Goal: Task Accomplishment & Management: Manage account settings

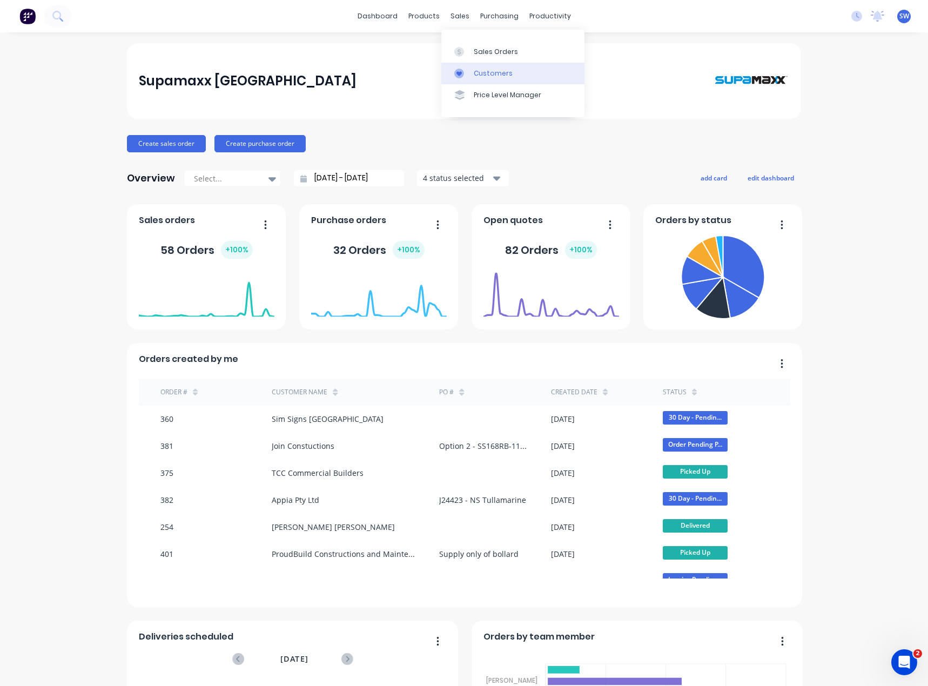
click at [470, 70] on link "Customers" at bounding box center [512, 74] width 143 height 22
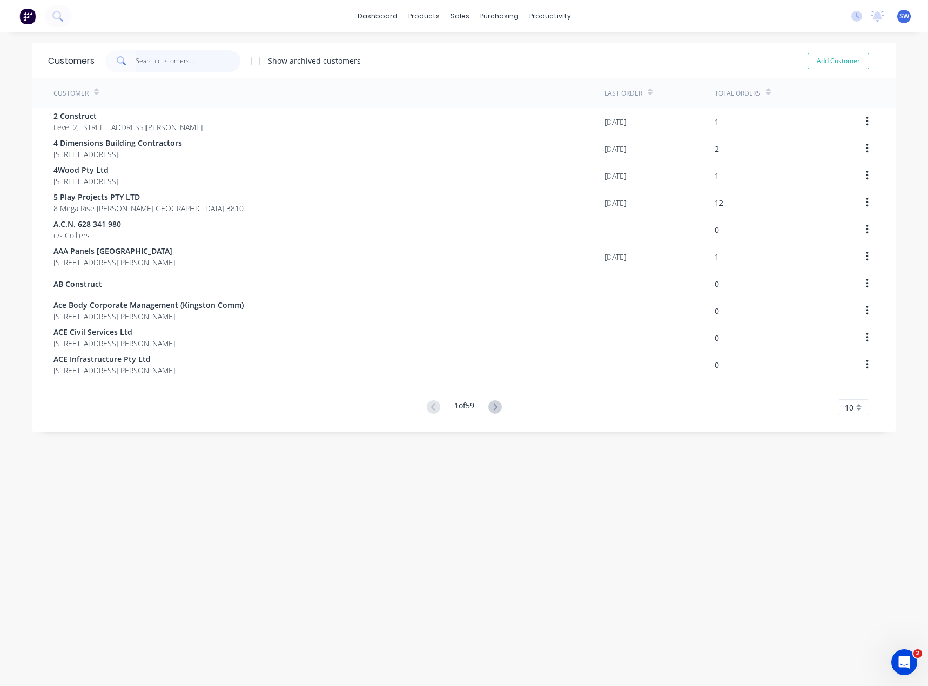
click at [189, 70] on input "text" at bounding box center [188, 61] width 105 height 22
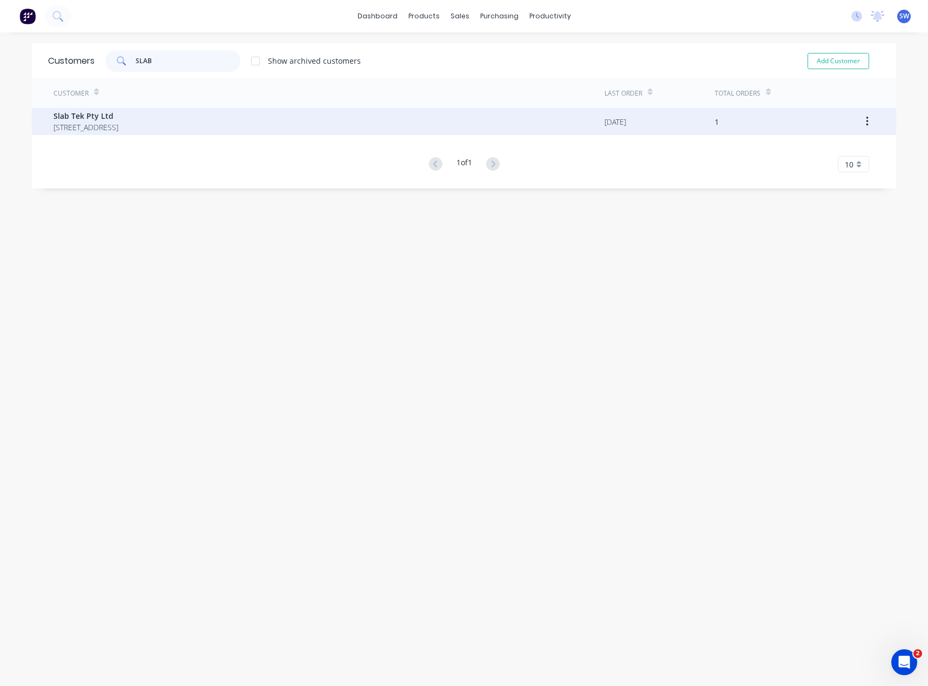
type input "SLAB"
click at [515, 117] on div "Slab Tek Pty Ltd [STREET_ADDRESS]" at bounding box center [328, 121] width 551 height 27
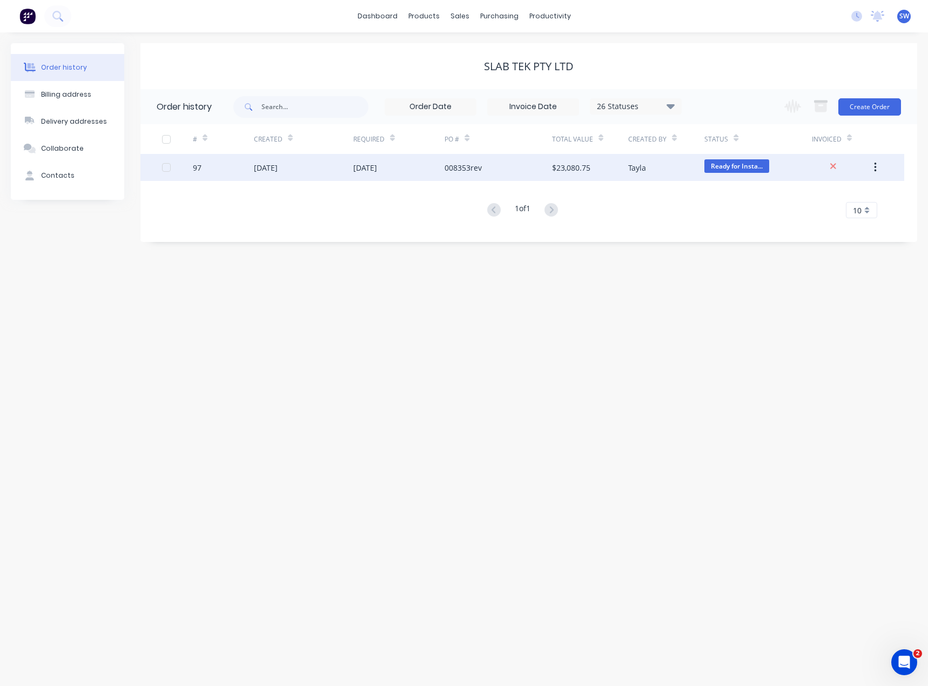
click at [246, 167] on div "97" at bounding box center [223, 167] width 61 height 27
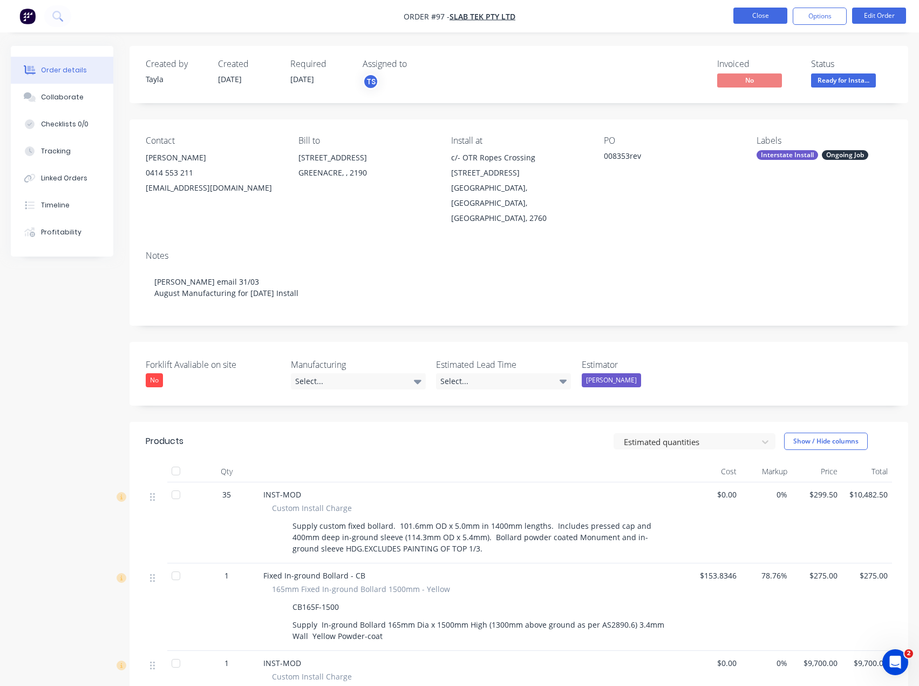
click at [744, 16] on button "Close" at bounding box center [761, 16] width 54 height 16
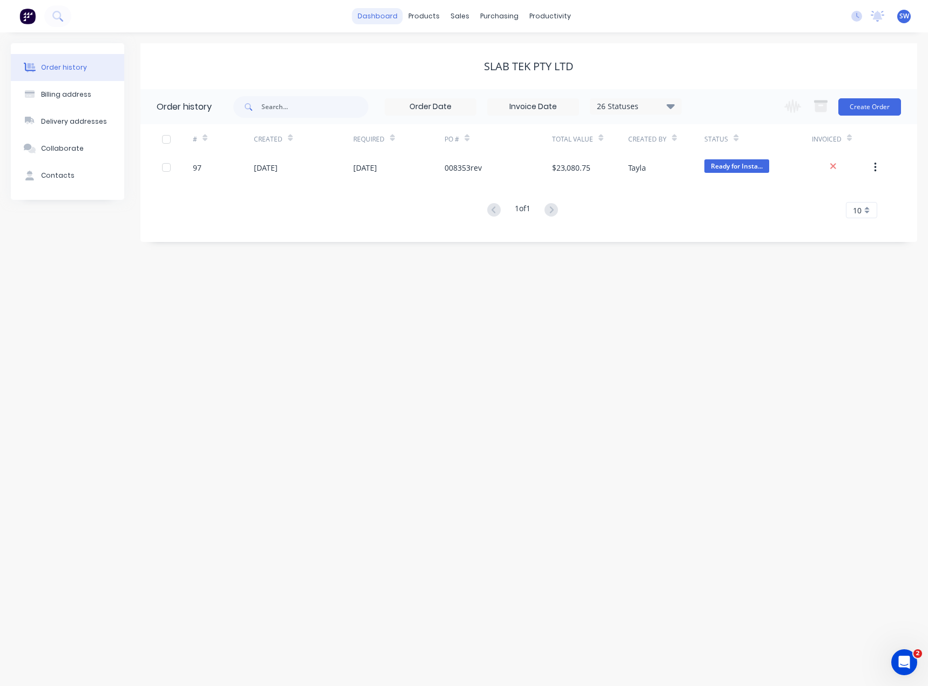
click at [375, 16] on link "dashboard" at bounding box center [377, 16] width 51 height 16
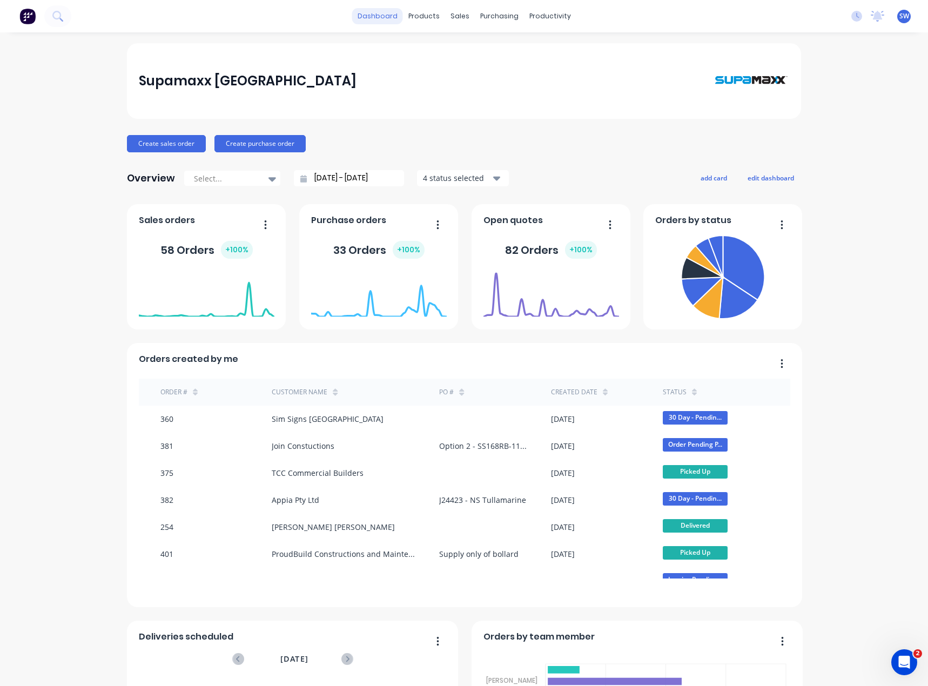
click at [384, 18] on link "dashboard" at bounding box center [377, 16] width 51 height 16
click at [385, 13] on link "dashboard" at bounding box center [377, 16] width 51 height 16
click at [485, 73] on div "Customers" at bounding box center [493, 74] width 39 height 10
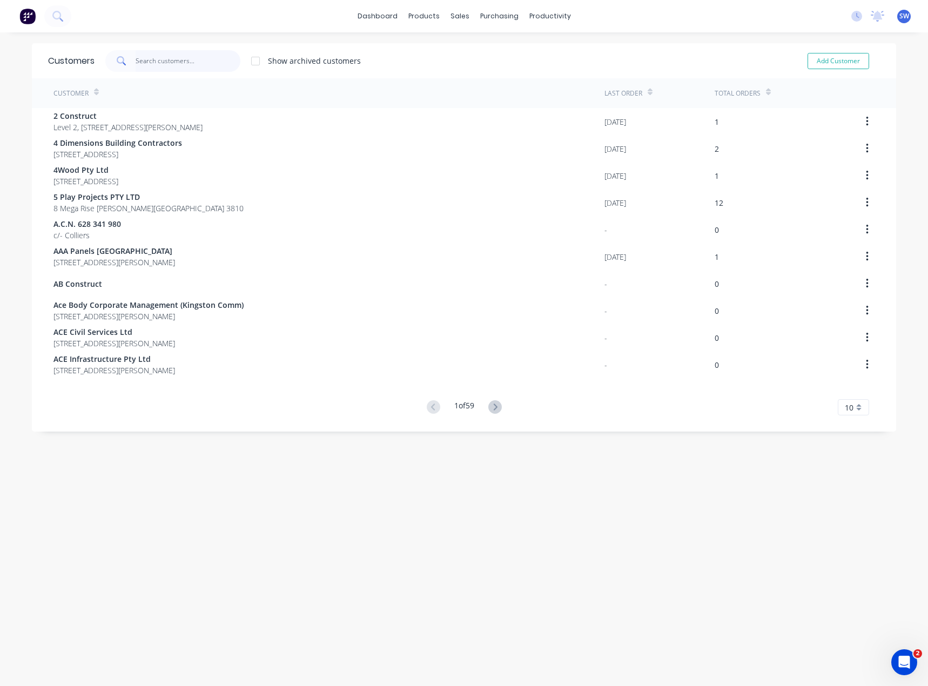
click at [180, 55] on input "text" at bounding box center [188, 61] width 105 height 22
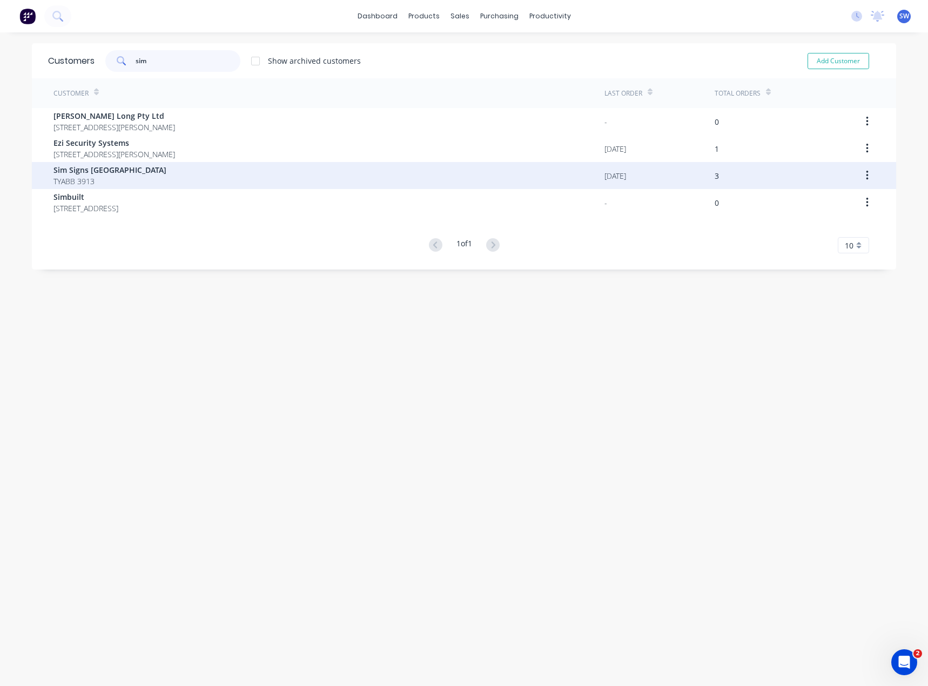
type input "sim"
click at [325, 178] on div "Sim Signs Australia TYABB 3913" at bounding box center [328, 175] width 551 height 27
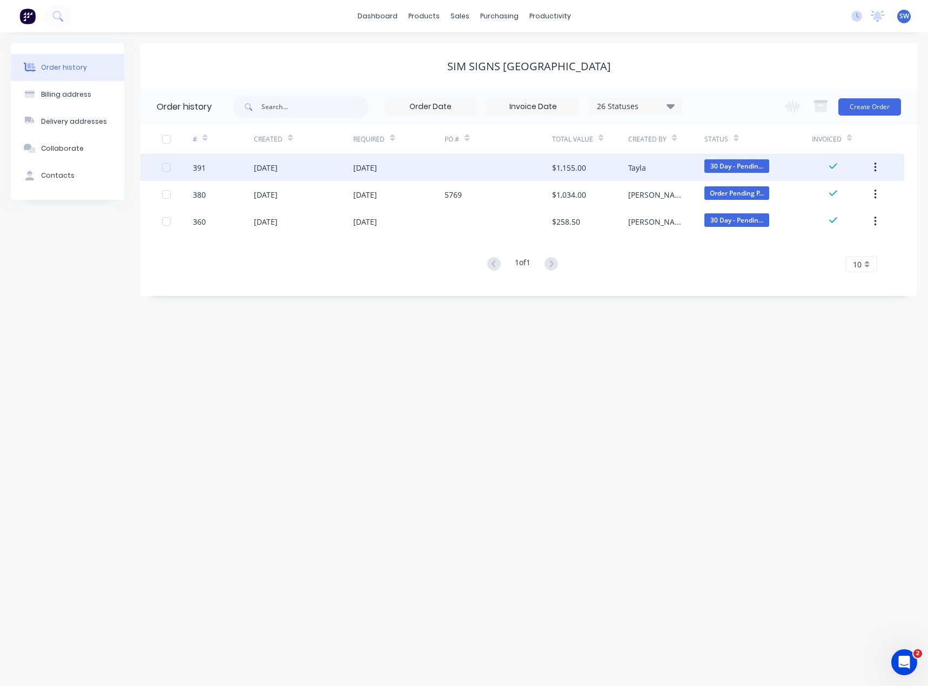
click at [472, 168] on div at bounding box center [497, 167] width 107 height 27
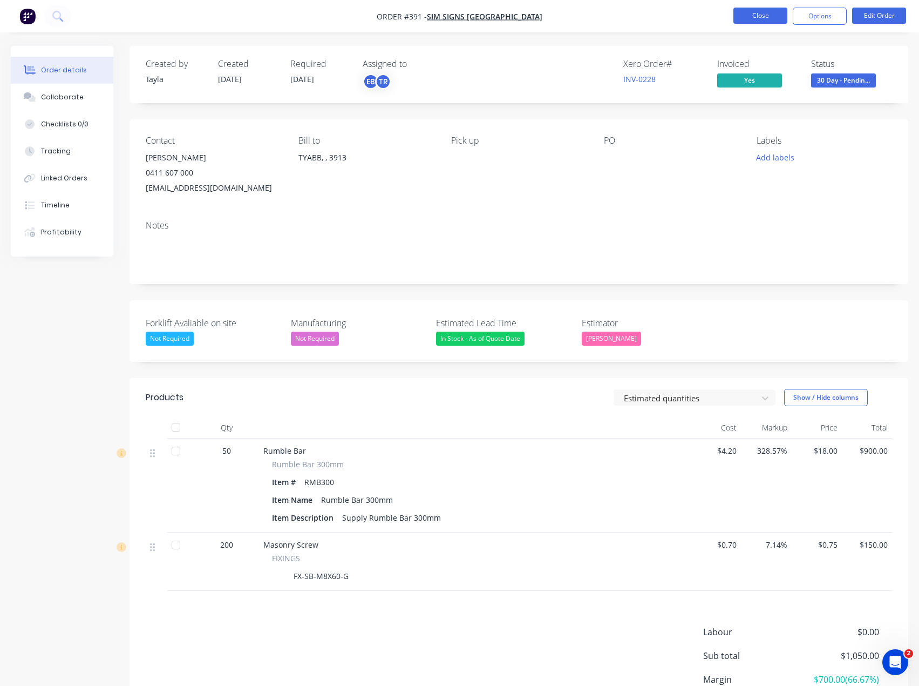
click at [766, 19] on button "Close" at bounding box center [761, 16] width 54 height 16
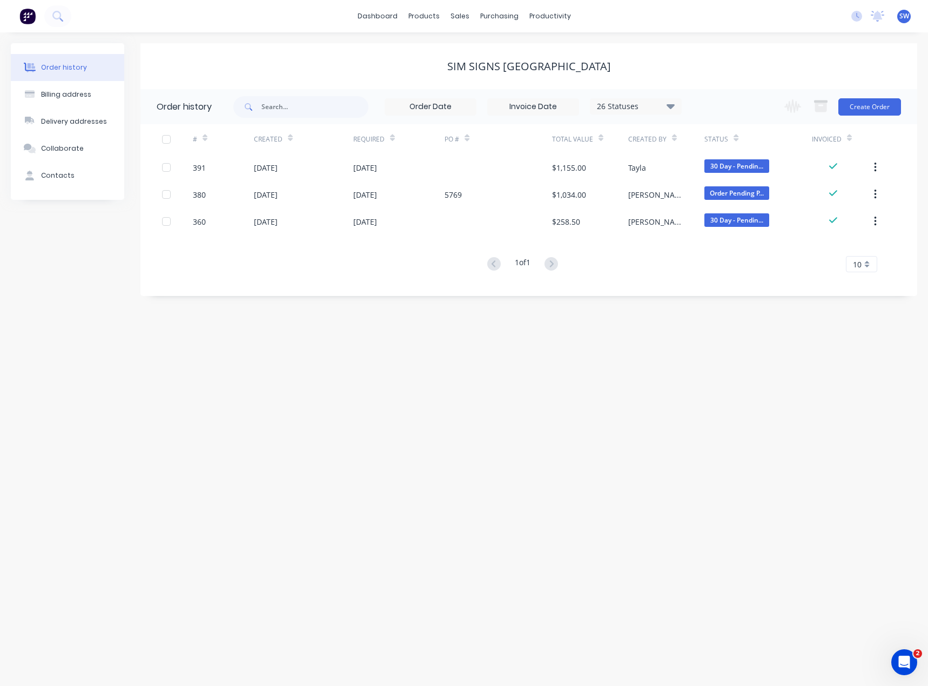
click at [473, 344] on div "Order history Billing address Delivery addresses Collaborate Contacts Sim Signs…" at bounding box center [464, 358] width 928 height 653
click at [859, 102] on button "Create Order" at bounding box center [869, 106] width 63 height 17
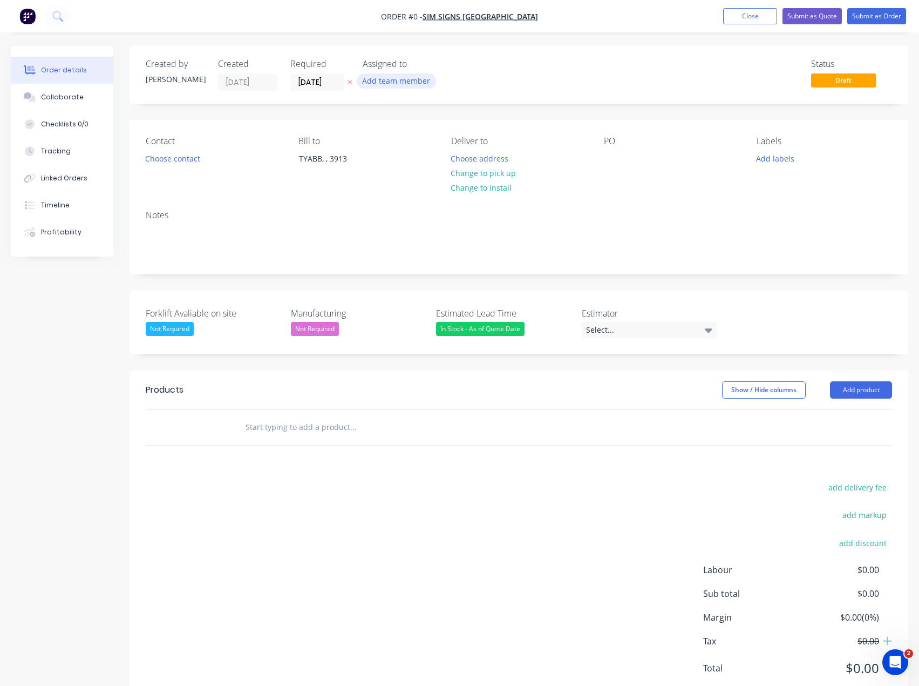
click at [417, 76] on button "Add team member" at bounding box center [396, 80] width 79 height 15
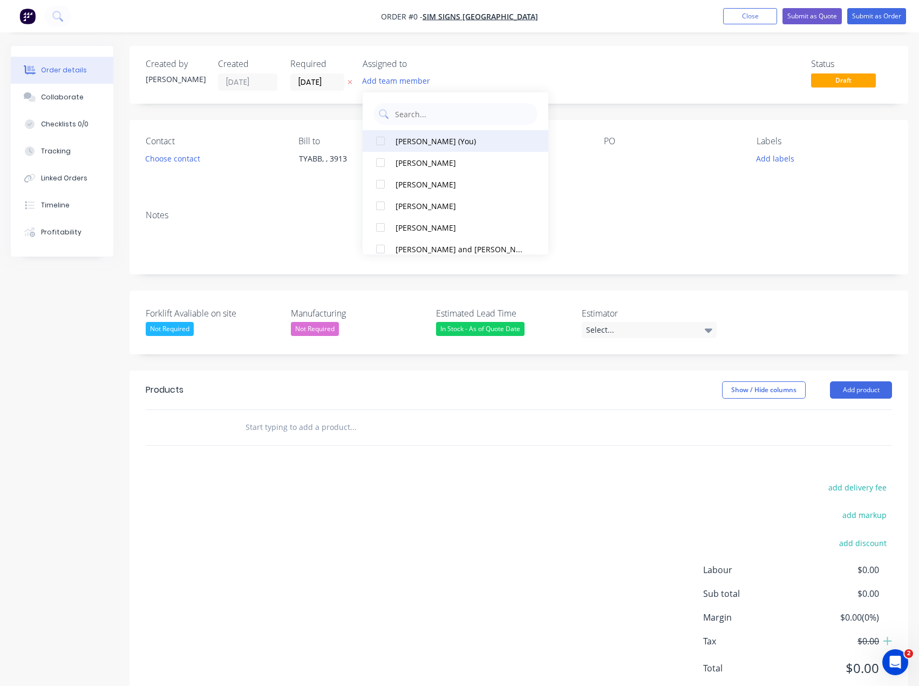
click at [437, 140] on div "[PERSON_NAME] (You)" at bounding box center [459, 141] width 127 height 11
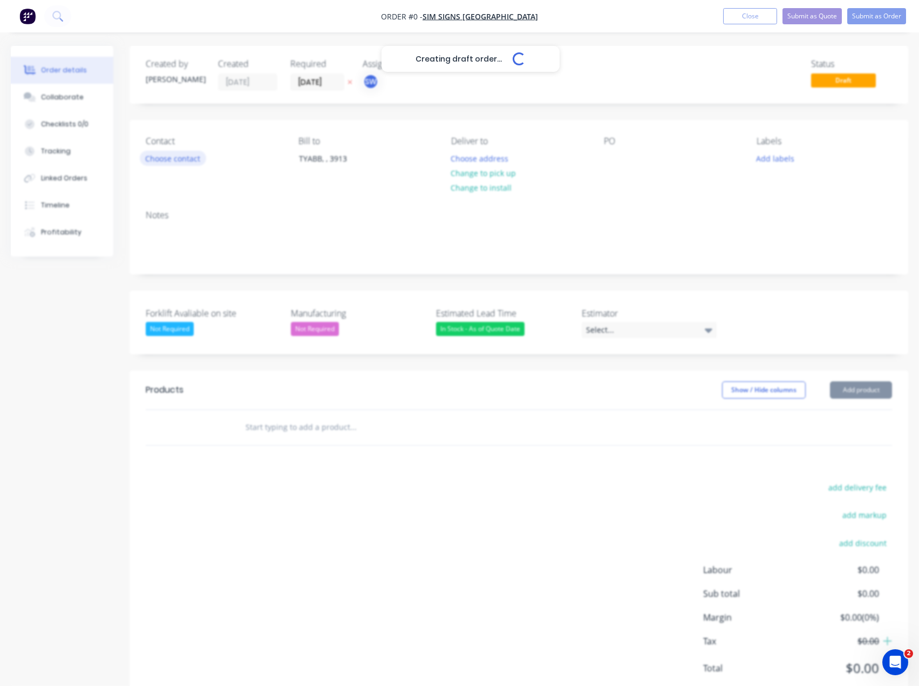
click at [197, 163] on div "Creating draft order... Loading... Order details Collaborate Checklists 0/0 Tra…" at bounding box center [459, 383] width 919 height 675
click at [188, 157] on button "Choose contact" at bounding box center [173, 158] width 66 height 15
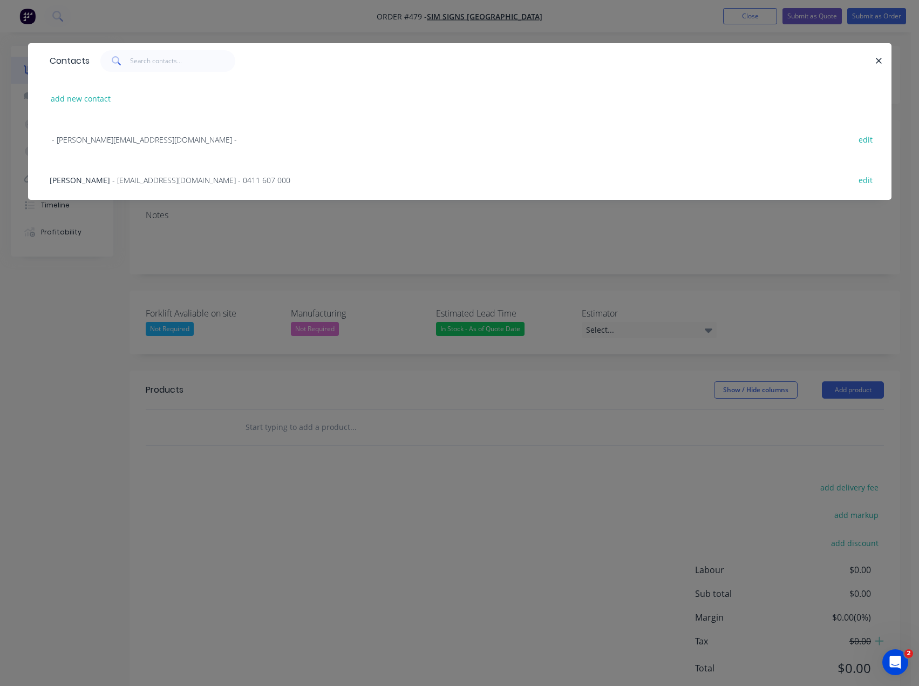
click at [140, 177] on span "- [EMAIL_ADDRESS][DOMAIN_NAME] - 0411 607 000" at bounding box center [201, 180] width 178 height 10
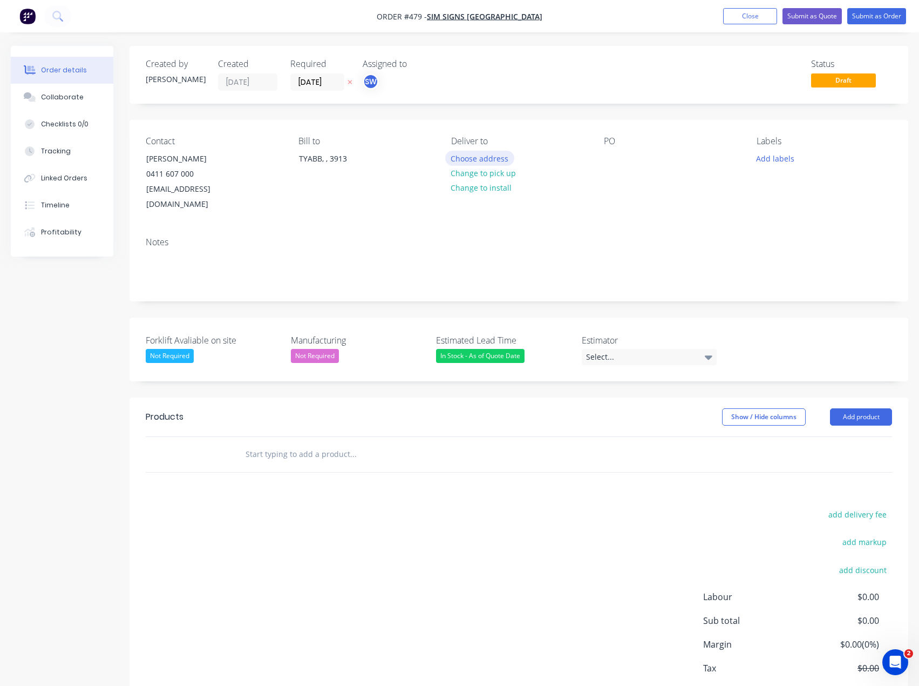
click at [485, 158] on button "Choose address" at bounding box center [479, 158] width 69 height 15
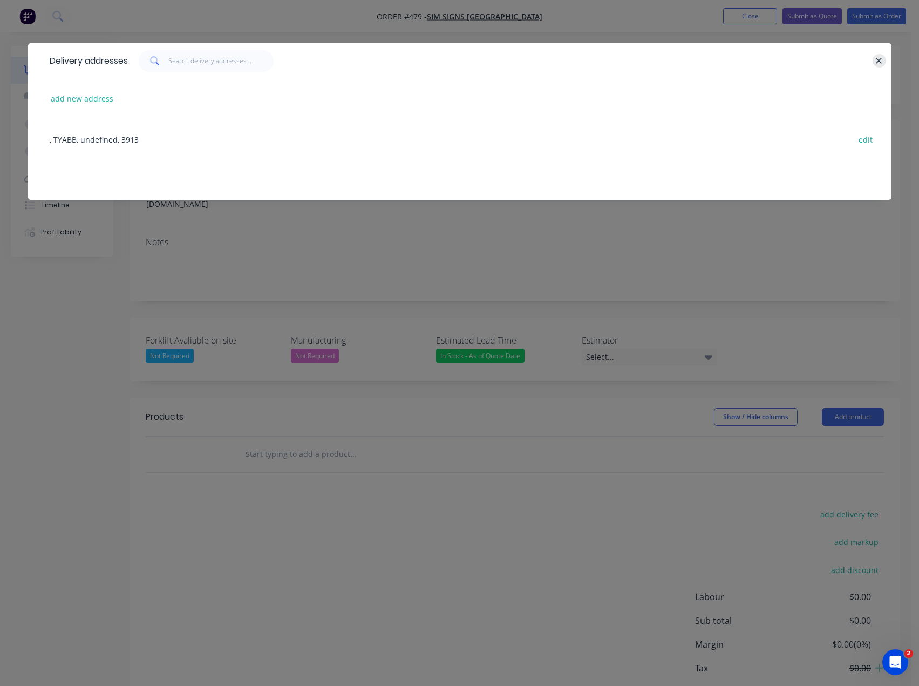
click at [875, 55] on button "button" at bounding box center [879, 60] width 13 height 13
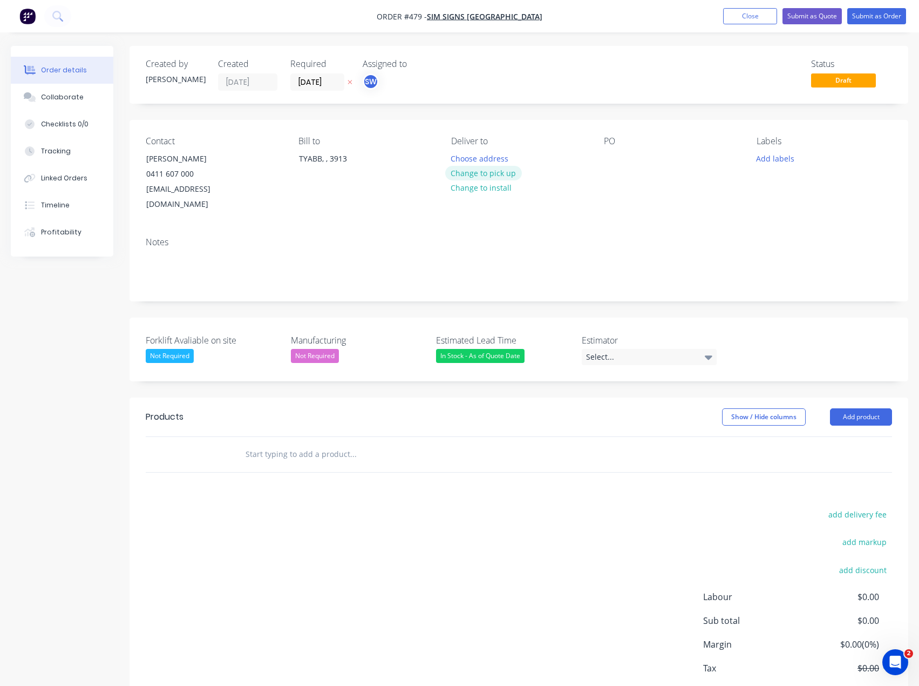
click at [509, 171] on button "Change to pick up" at bounding box center [483, 173] width 77 height 15
click at [750, 154] on div "Contact [PERSON_NAME] [PHONE_NUMBER] [EMAIL_ADDRESS][DOMAIN_NAME] Bill to TYABB…" at bounding box center [519, 174] width 779 height 109
click at [769, 160] on button "Add labels" at bounding box center [776, 158] width 50 height 15
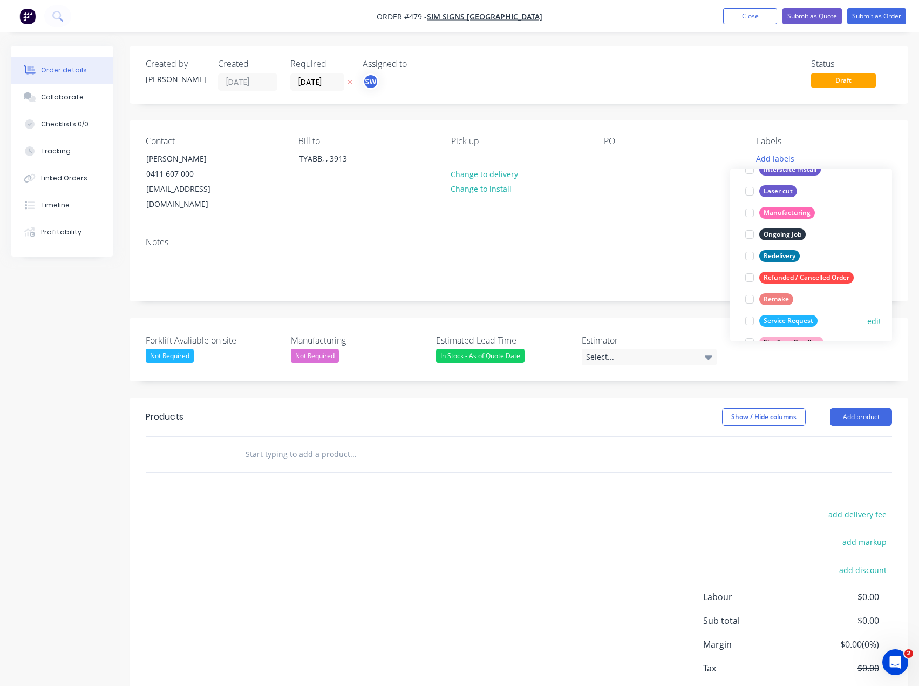
scroll to position [173, 0]
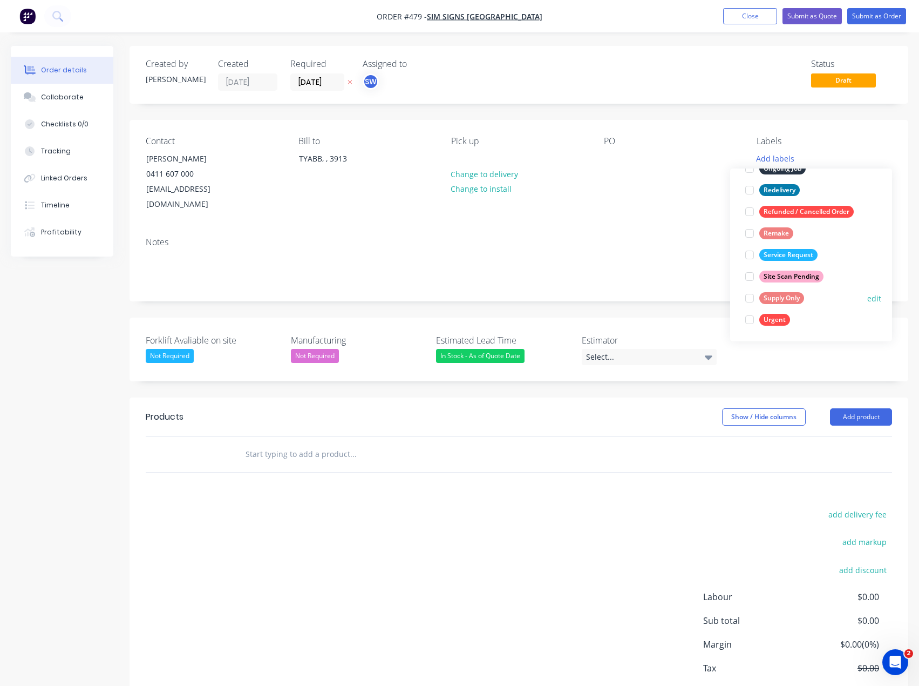
click at [780, 290] on button "Supply Only" at bounding box center [774, 297] width 67 height 15
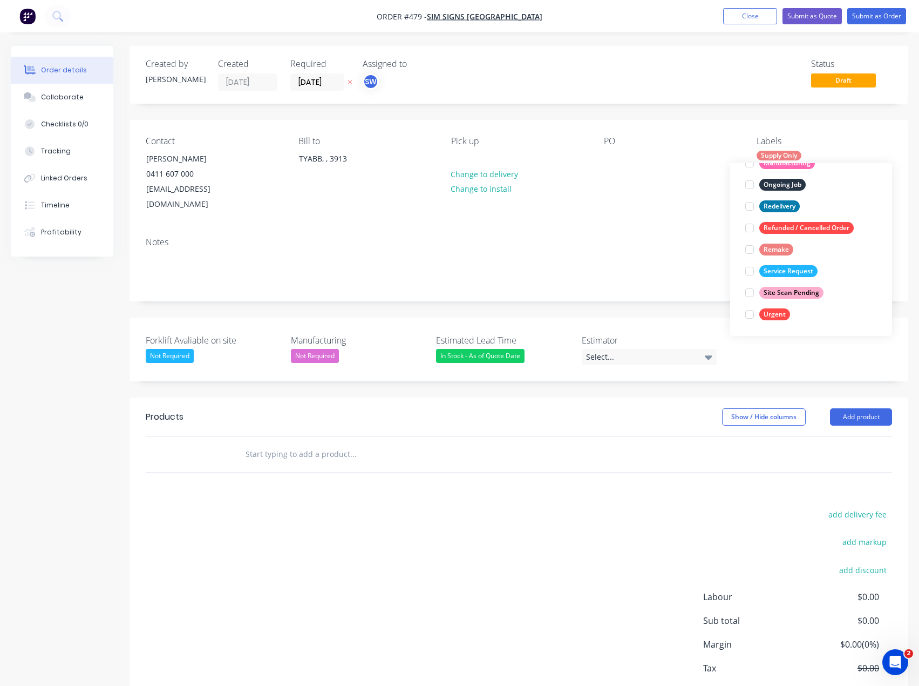
scroll to position [0, 0]
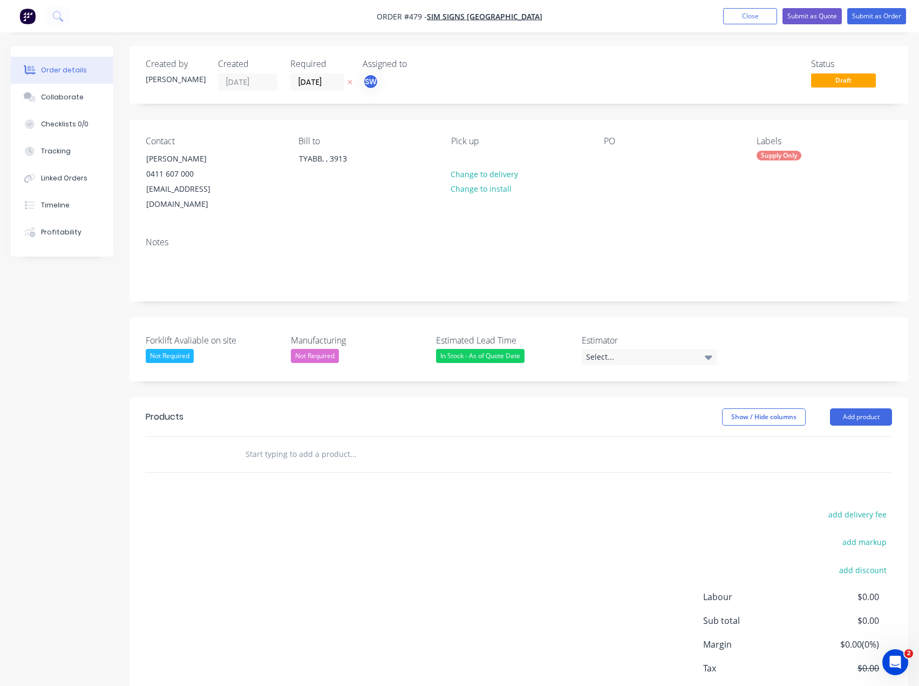
click at [668, 237] on div "Notes" at bounding box center [519, 242] width 747 height 10
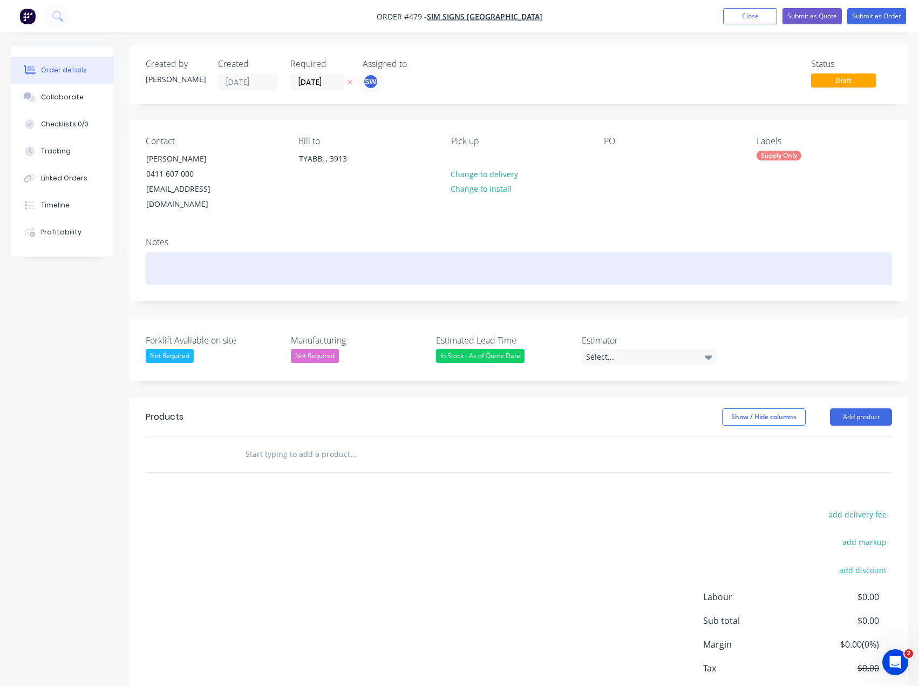
click at [502, 252] on div at bounding box center [519, 268] width 747 height 33
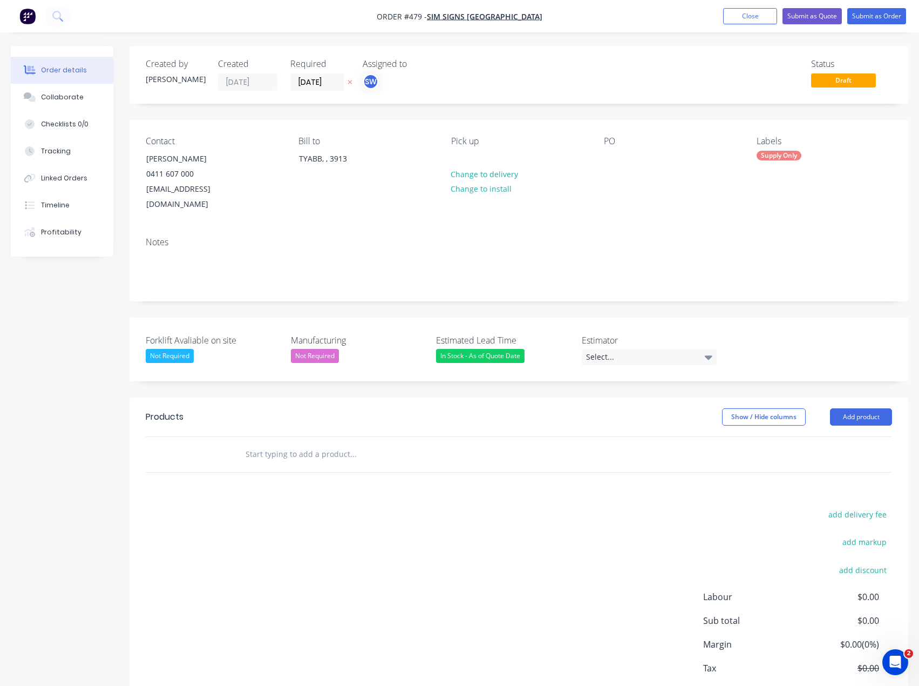
click at [271, 443] on input "text" at bounding box center [353, 454] width 216 height 22
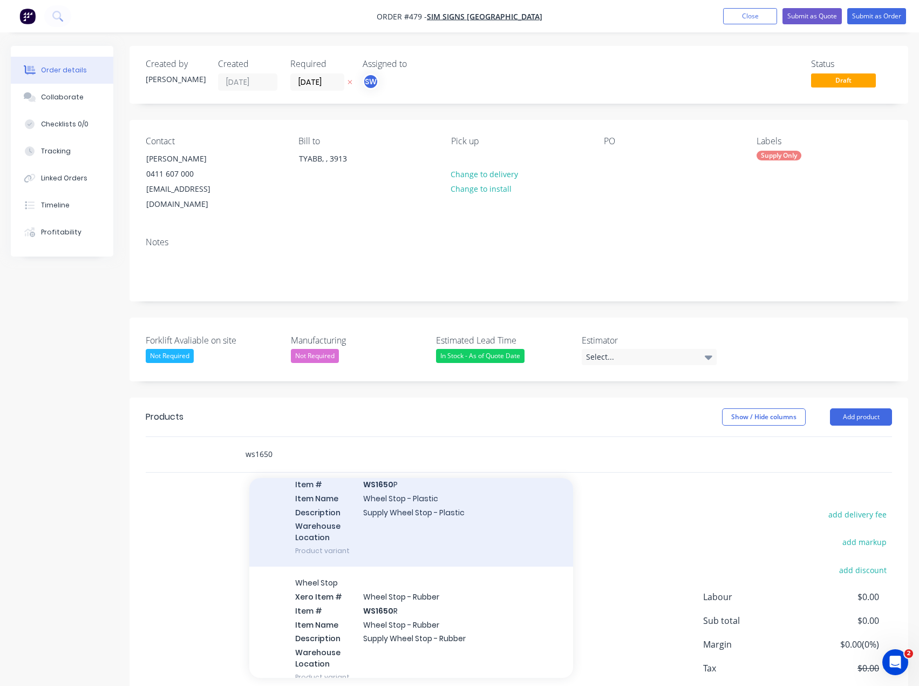
scroll to position [213, 0]
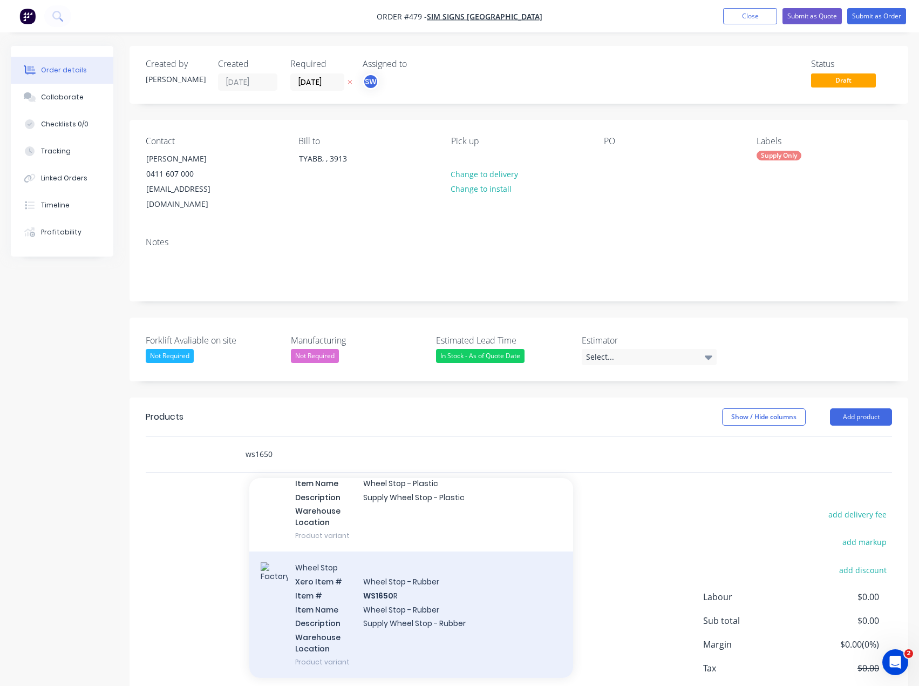
type input "ws1650"
click at [330, 578] on div "Wheel Stop Xero Item # Wheel Stop - Rubber Item # WS1650 R Item Name Wheel Stop…" at bounding box center [411, 614] width 324 height 126
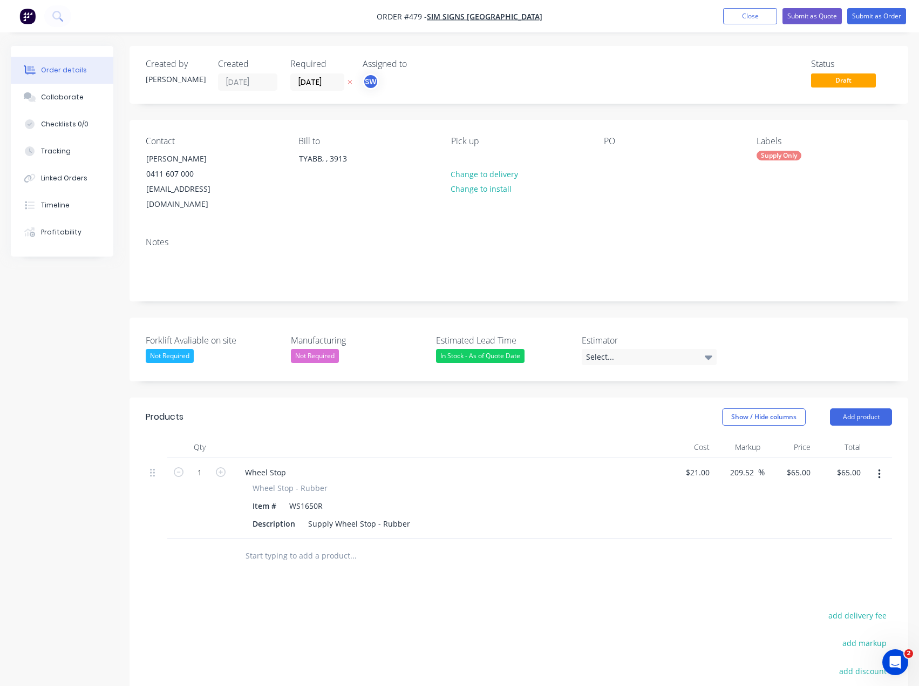
click at [274, 545] on input "text" at bounding box center [353, 556] width 216 height 22
type input "spike"
click at [354, 545] on input "spike" at bounding box center [353, 556] width 216 height 22
drag, startPoint x: 342, startPoint y: 537, endPoint x: 207, endPoint y: 539, distance: 135.0
click at [207, 539] on div "spike Add spike to order No results found" at bounding box center [519, 555] width 747 height 35
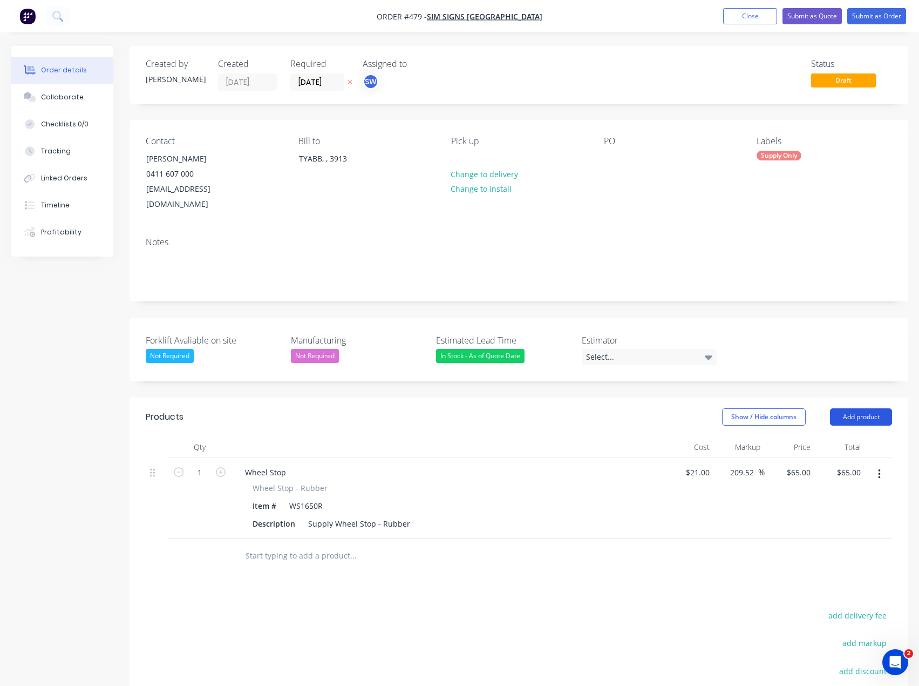
click at [840, 408] on button "Add product" at bounding box center [861, 416] width 62 height 17
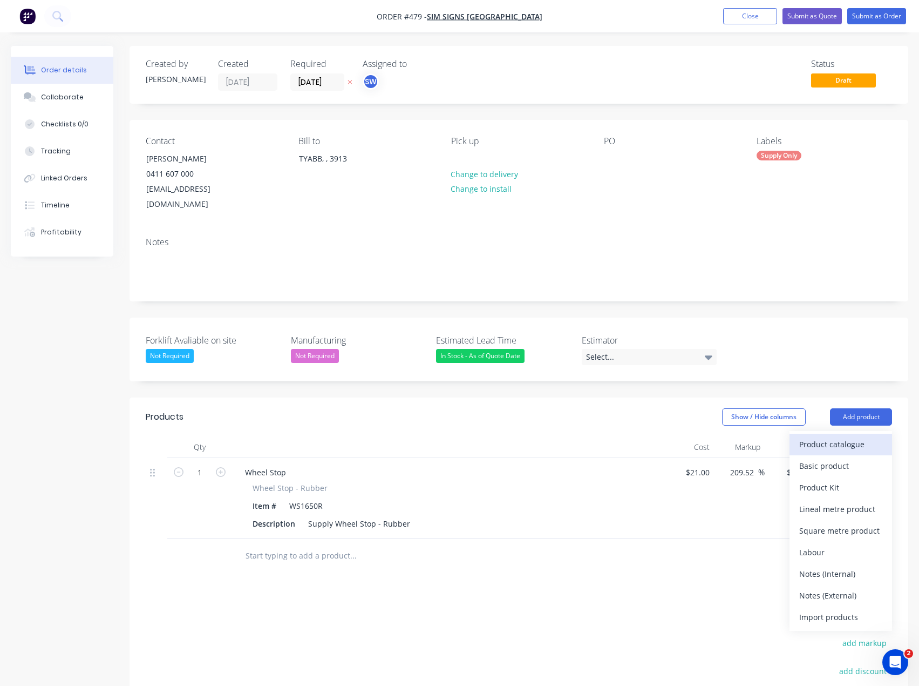
click at [839, 436] on div "Product catalogue" at bounding box center [841, 444] width 83 height 16
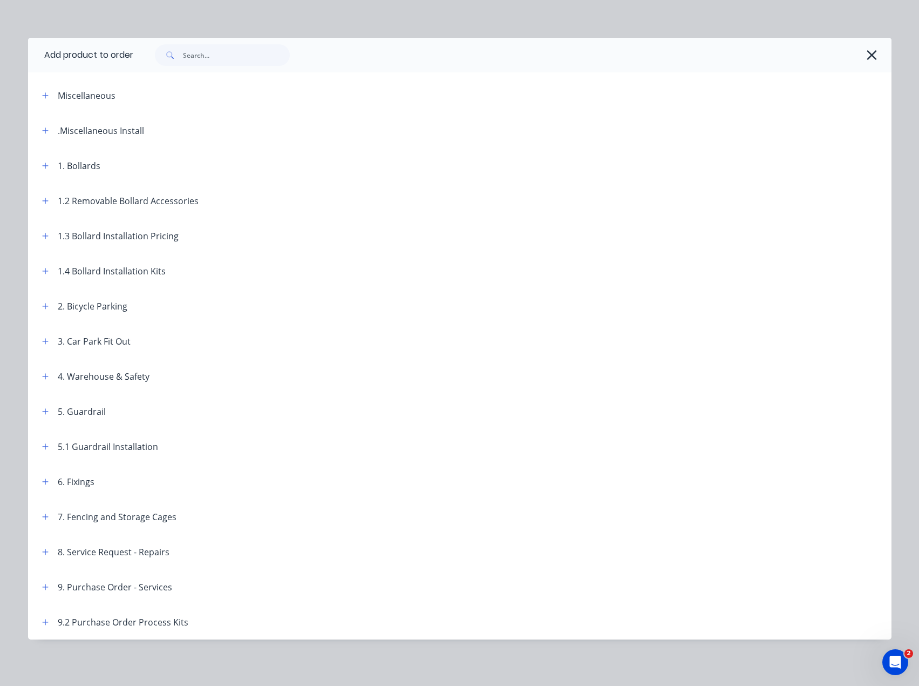
scroll to position [6, 0]
click at [70, 482] on div "6. Fixings" at bounding box center [76, 480] width 37 height 13
click at [42, 478] on icon "button" at bounding box center [45, 481] width 6 height 8
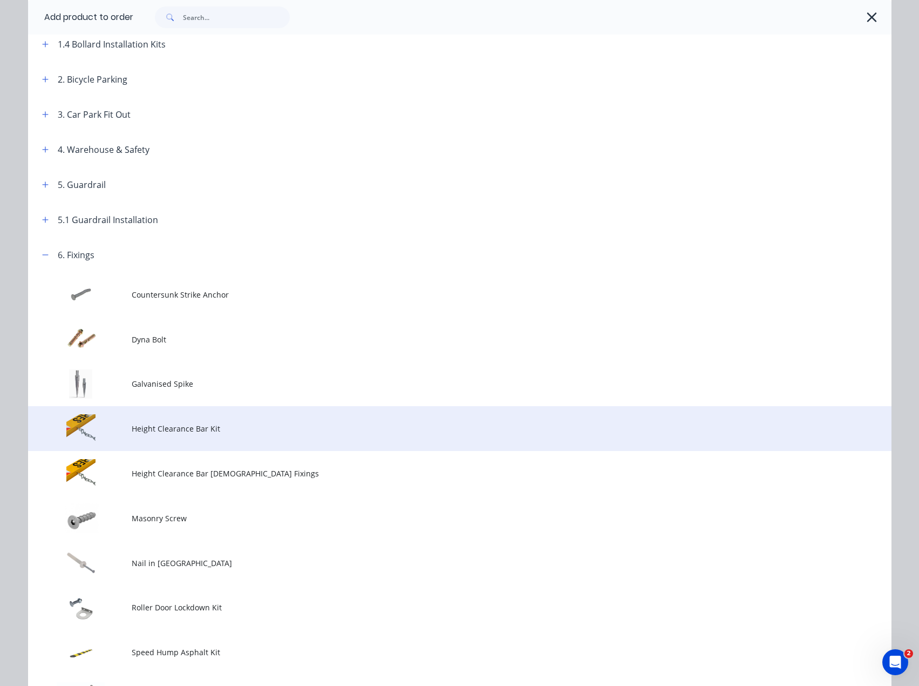
scroll to position [276, 0]
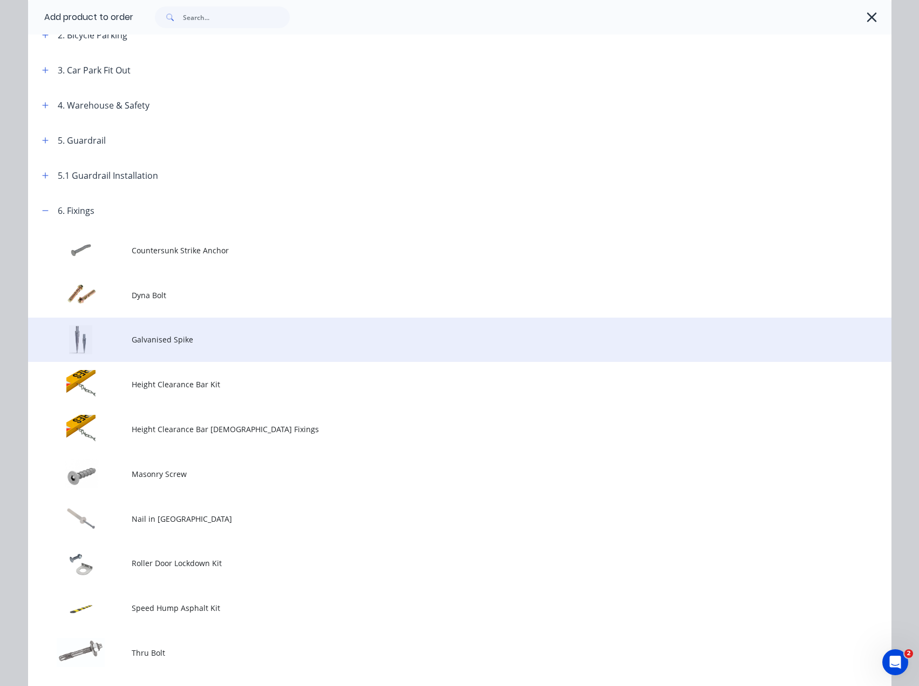
click at [201, 331] on td "Galvanised Spike" at bounding box center [512, 339] width 760 height 45
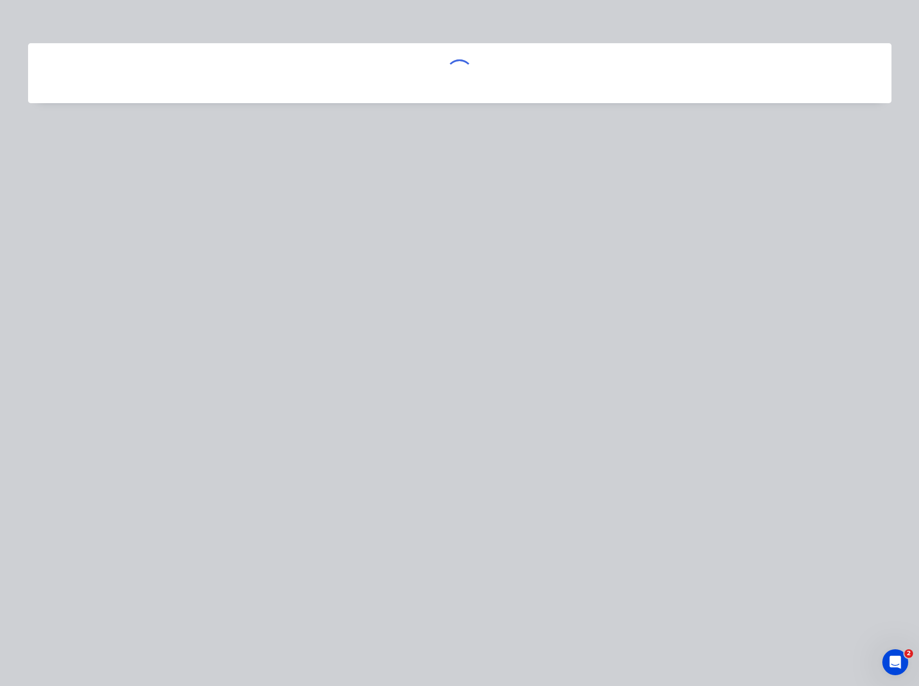
scroll to position [0, 0]
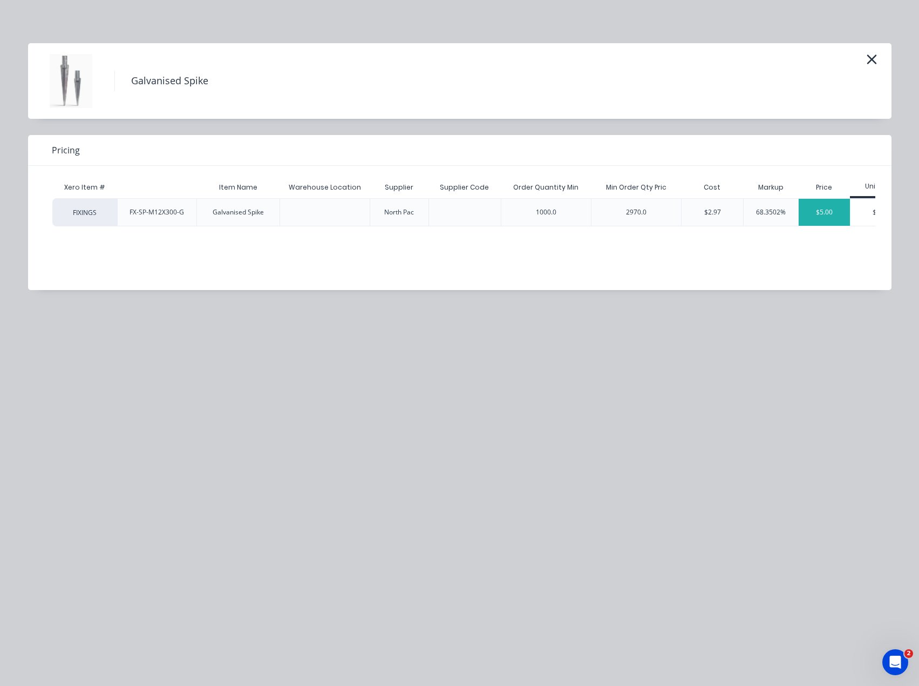
click at [822, 218] on div "$5.00" at bounding box center [824, 212] width 51 height 27
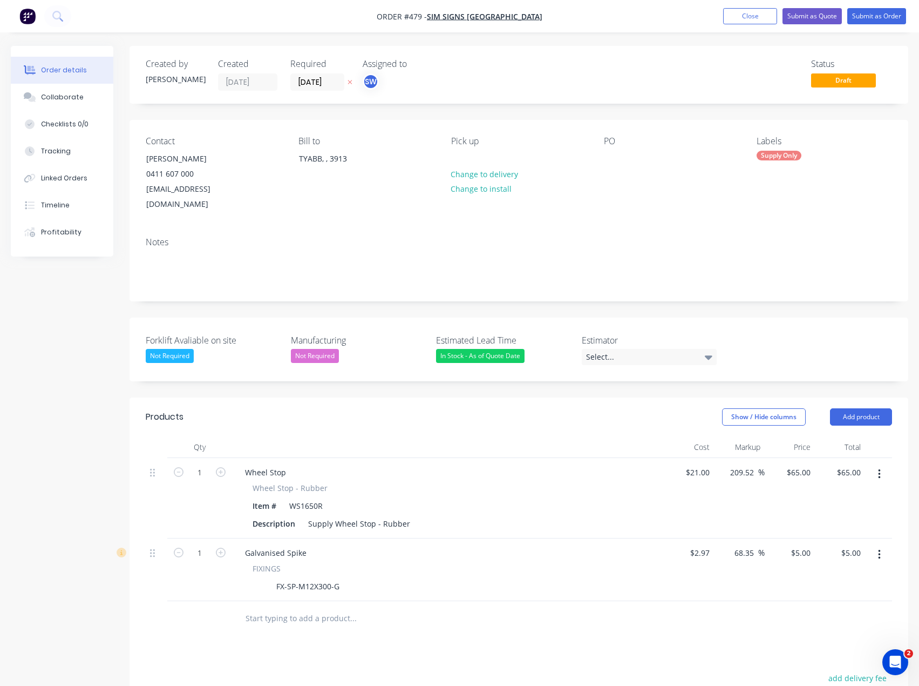
click at [228, 543] on div "1" at bounding box center [199, 569] width 65 height 63
click at [224, 547] on icon "button" at bounding box center [221, 552] width 10 height 10
type input "2"
type input "$10.00"
click at [224, 547] on icon "button" at bounding box center [221, 552] width 10 height 10
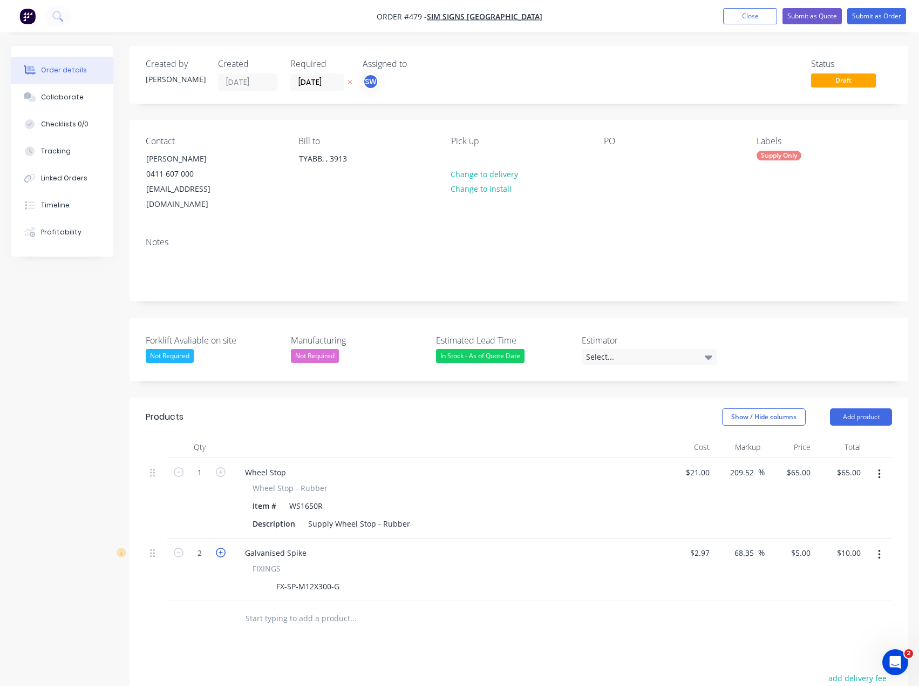
type input "3"
type input "$15.00"
click at [657, 334] on div "Estimator Select..." at bounding box center [649, 349] width 135 height 31
click at [658, 349] on div "Select..." at bounding box center [649, 357] width 135 height 16
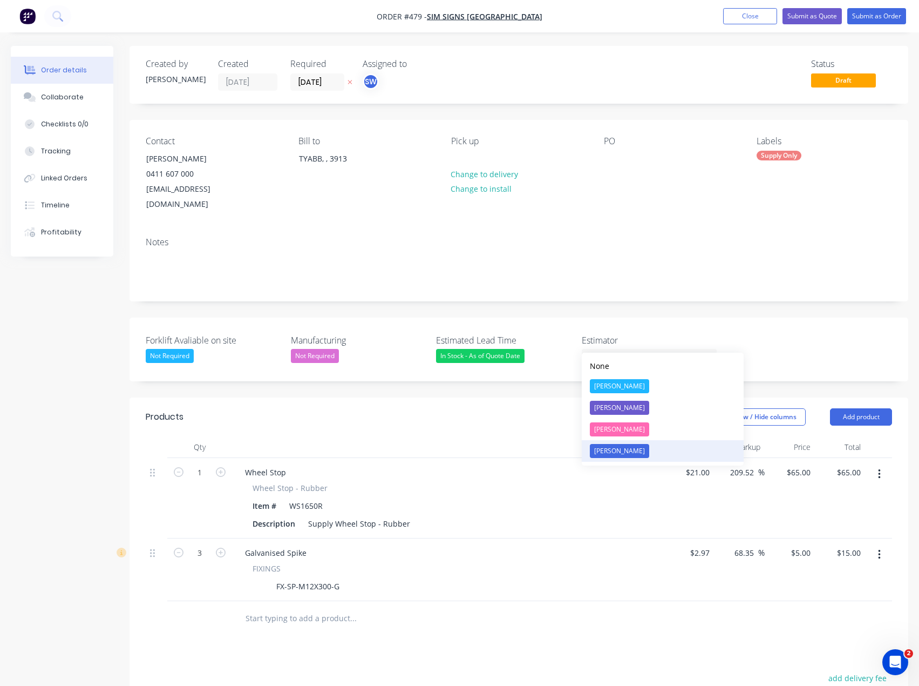
click at [635, 448] on div "[PERSON_NAME]" at bounding box center [619, 451] width 59 height 14
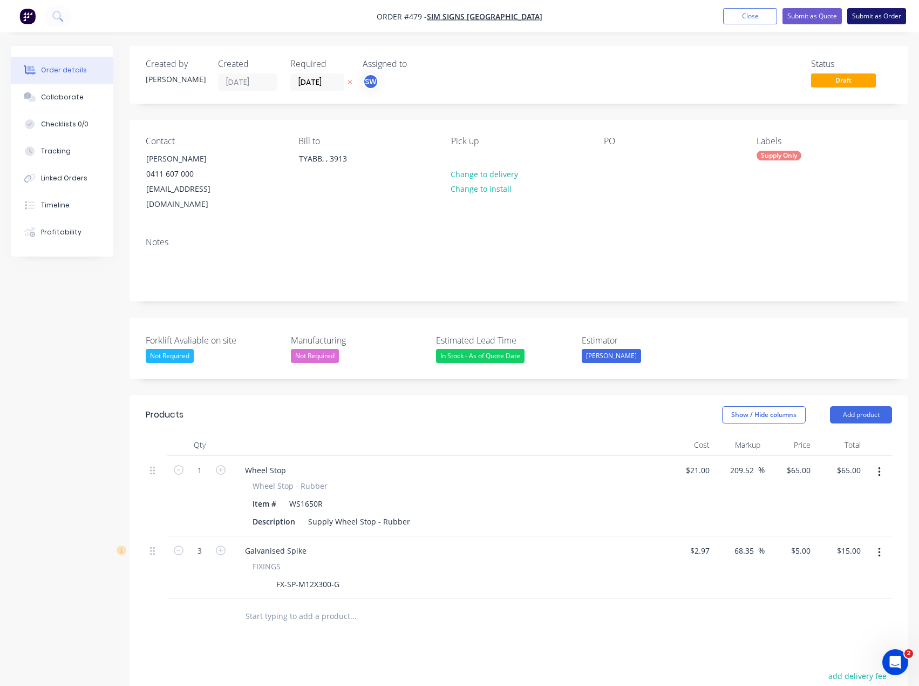
click at [869, 16] on button "Submit as Order" at bounding box center [877, 16] width 59 height 16
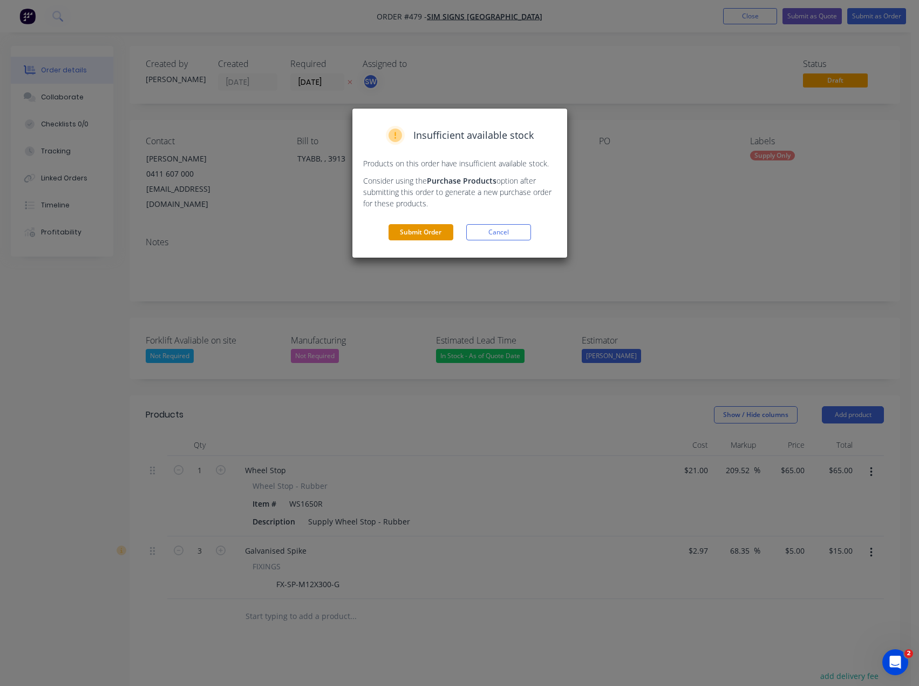
click at [413, 229] on button "Submit Order" at bounding box center [421, 232] width 65 height 16
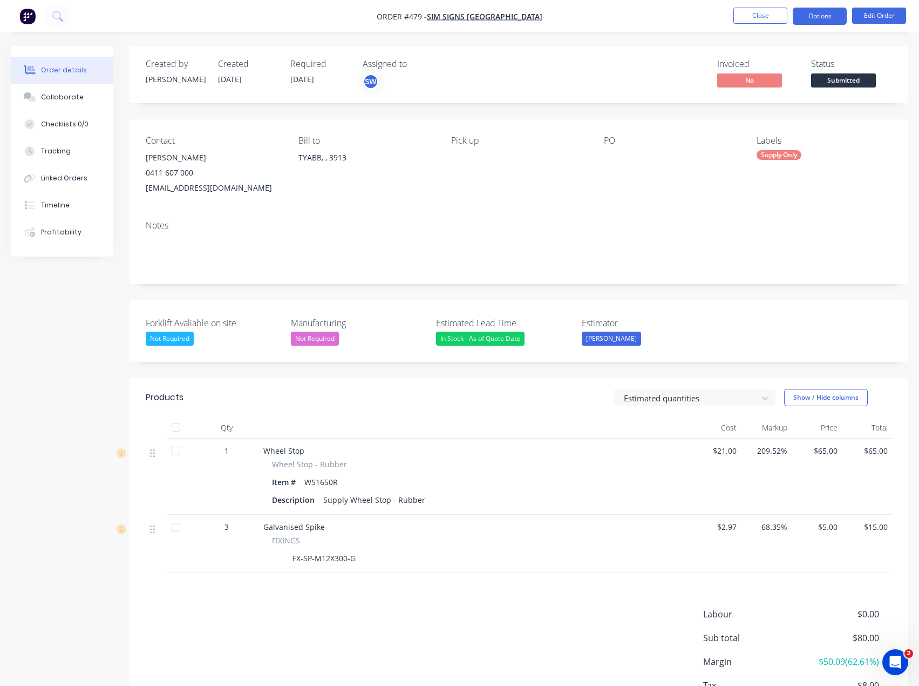
click at [806, 16] on button "Options" at bounding box center [820, 16] width 54 height 17
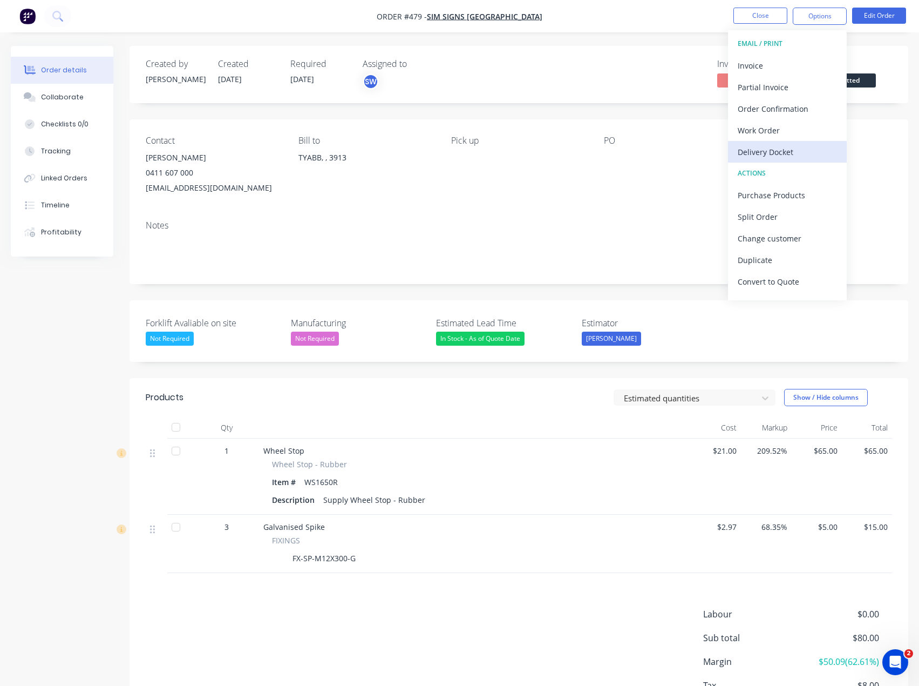
click at [793, 153] on div "Delivery Docket" at bounding box center [787, 152] width 99 height 16
click at [660, 30] on nav "Order #479 - Sim Signs [GEOGRAPHIC_DATA] Close Options DELIVERY DOCKET Back Wit…" at bounding box center [459, 16] width 919 height 32
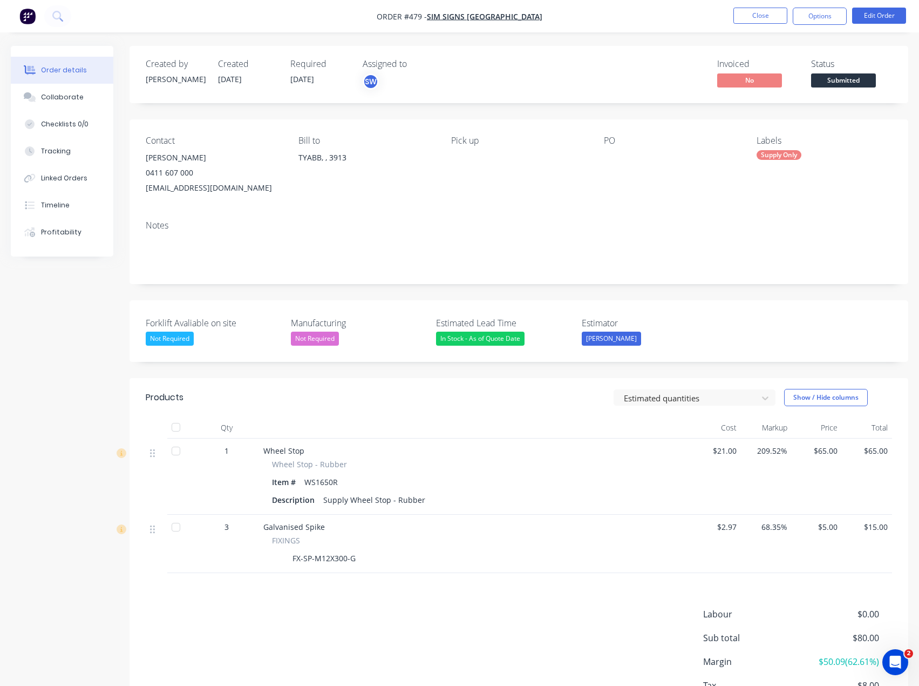
click at [658, 19] on nav "Order #479 - Sim Signs [GEOGRAPHIC_DATA] Close Options Edit Order" at bounding box center [459, 16] width 919 height 32
click at [752, 20] on button "Close" at bounding box center [761, 16] width 54 height 16
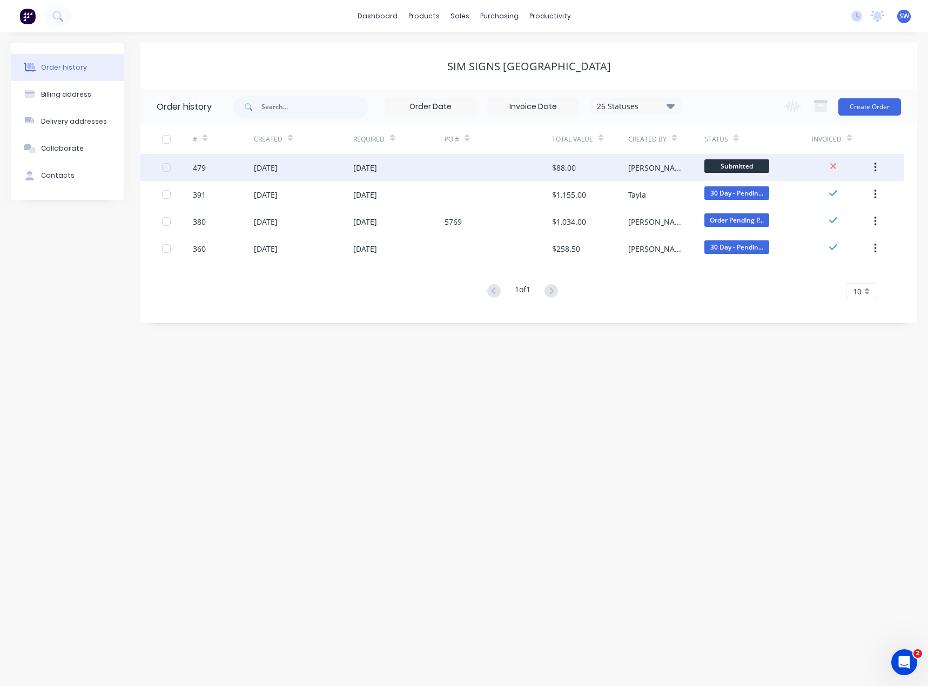
click at [475, 168] on div at bounding box center [497, 167] width 107 height 27
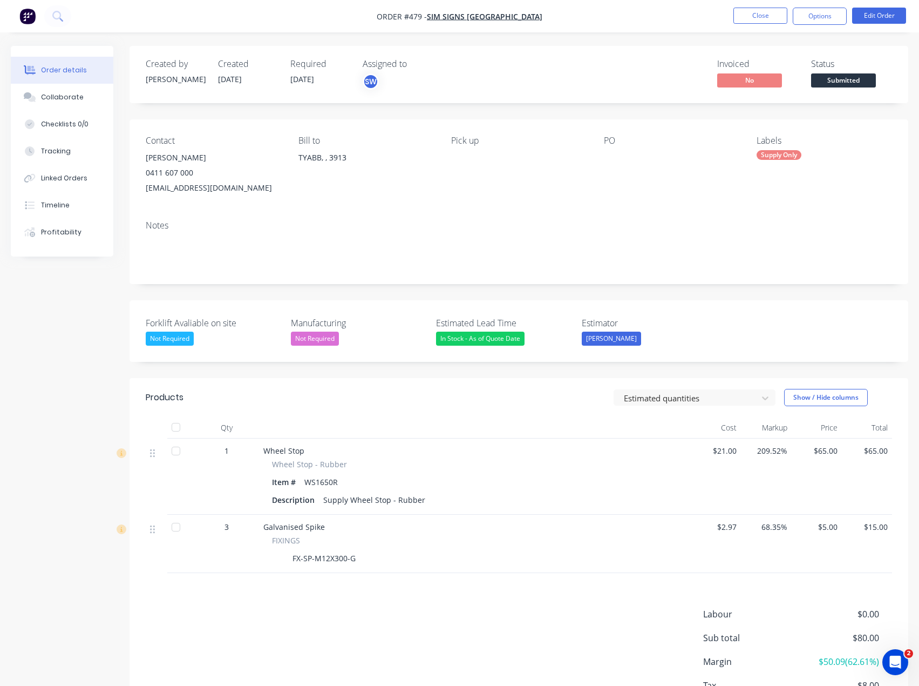
click at [651, 27] on nav "Order #479 - Sim Signs [GEOGRAPHIC_DATA] Close Options Edit Order" at bounding box center [459, 16] width 919 height 32
click at [814, 20] on button "Options" at bounding box center [820, 16] width 54 height 17
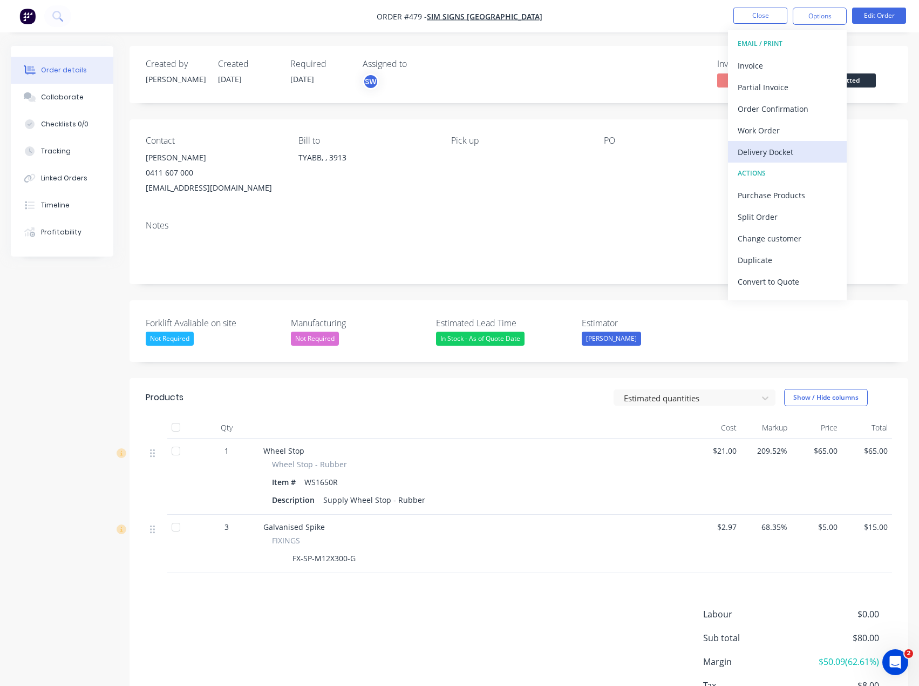
click at [812, 147] on div "Delivery Docket" at bounding box center [787, 152] width 99 height 16
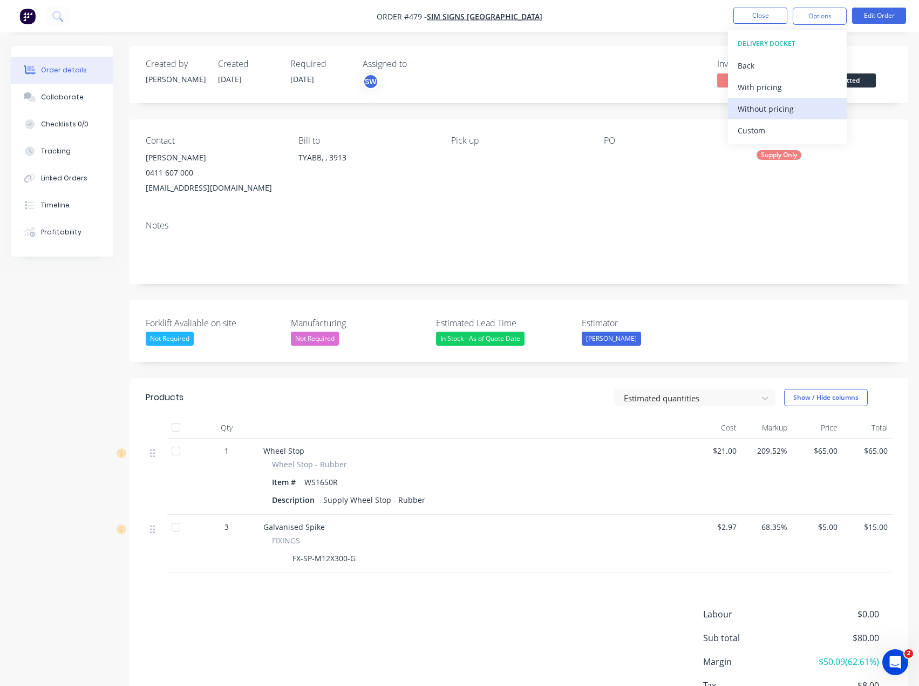
click at [788, 106] on div "Without pricing" at bounding box center [787, 109] width 99 height 16
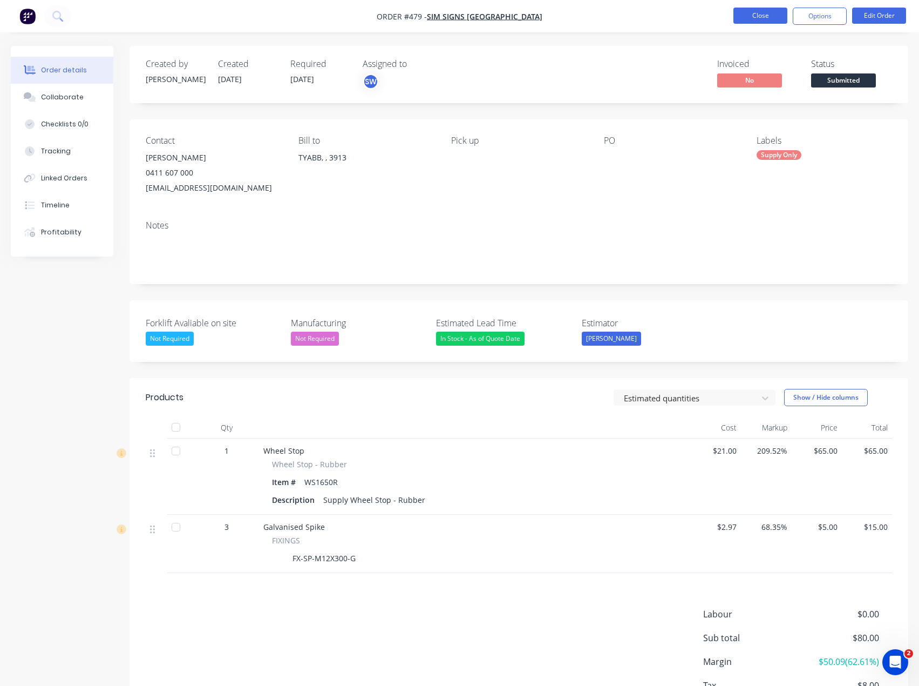
click at [758, 16] on button "Close" at bounding box center [761, 16] width 54 height 16
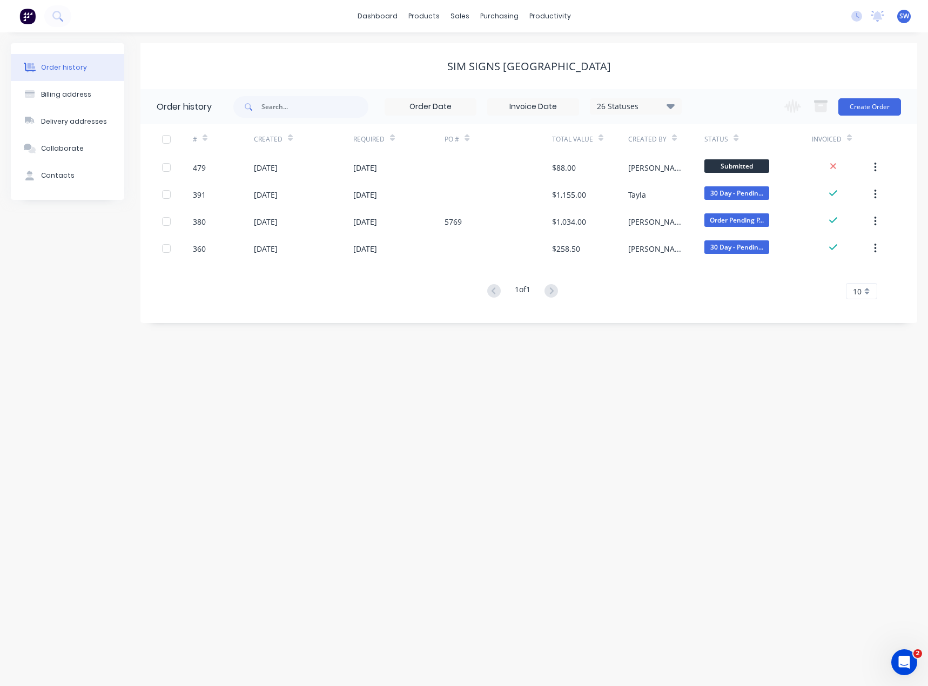
click at [711, 16] on div "dashboard products sales purchasing productivity dashboard products Product Cat…" at bounding box center [464, 16] width 928 height 32
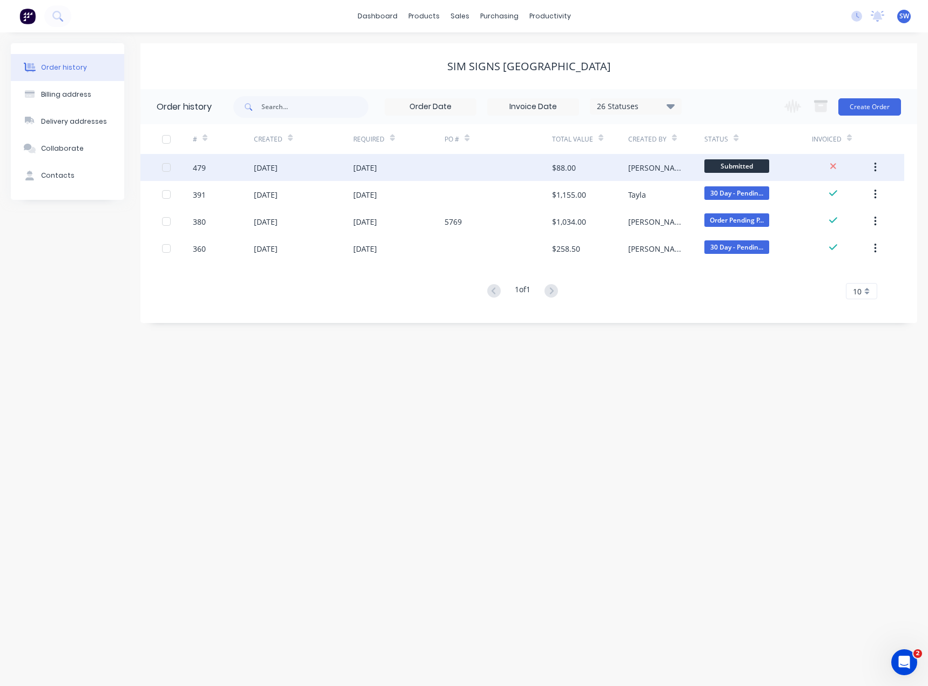
click at [506, 164] on div at bounding box center [497, 167] width 107 height 27
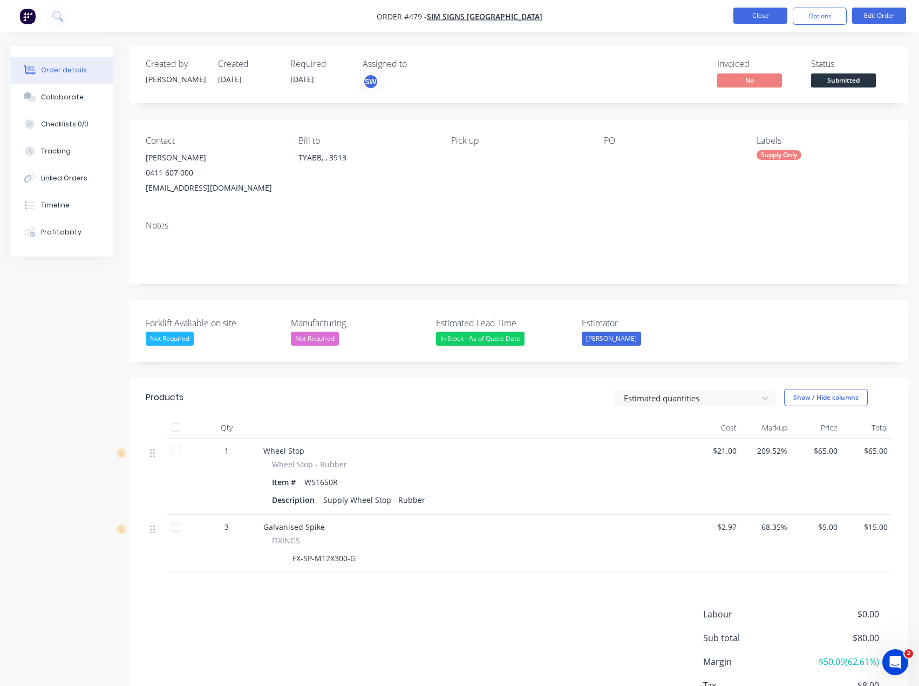
click at [756, 23] on button "Close" at bounding box center [761, 16] width 54 height 16
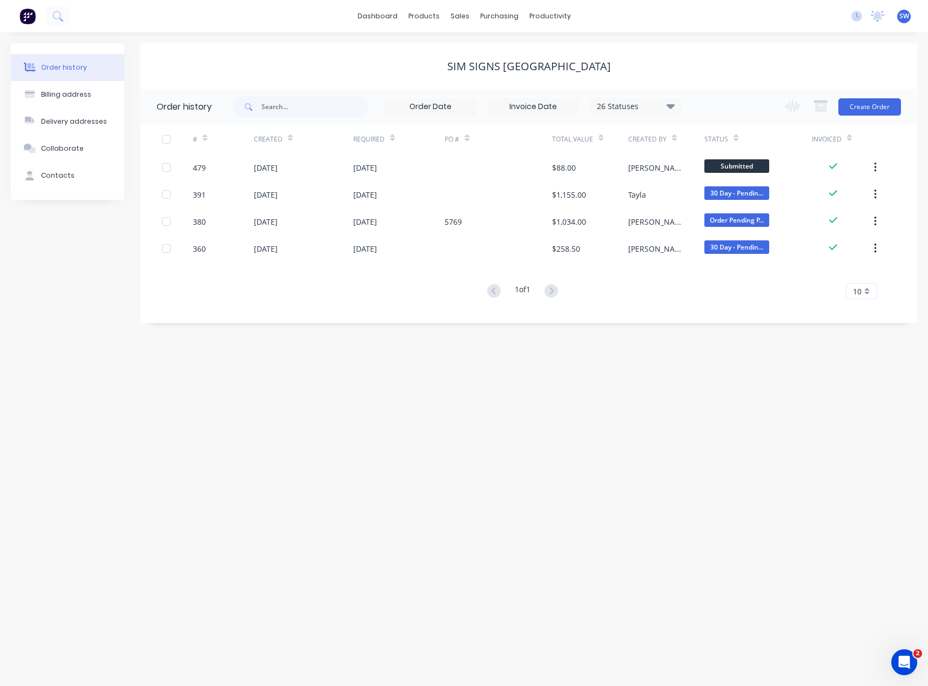
click at [744, 21] on div "dashboard products sales purchasing productivity dashboard products Product Cat…" at bounding box center [464, 16] width 928 height 32
click at [727, 58] on div "Sim Signs [GEOGRAPHIC_DATA]" at bounding box center [528, 66] width 776 height 46
click at [704, 62] on div "Sim Signs [GEOGRAPHIC_DATA]" at bounding box center [528, 66] width 776 height 13
click at [396, 14] on link "dashboard" at bounding box center [377, 16] width 51 height 16
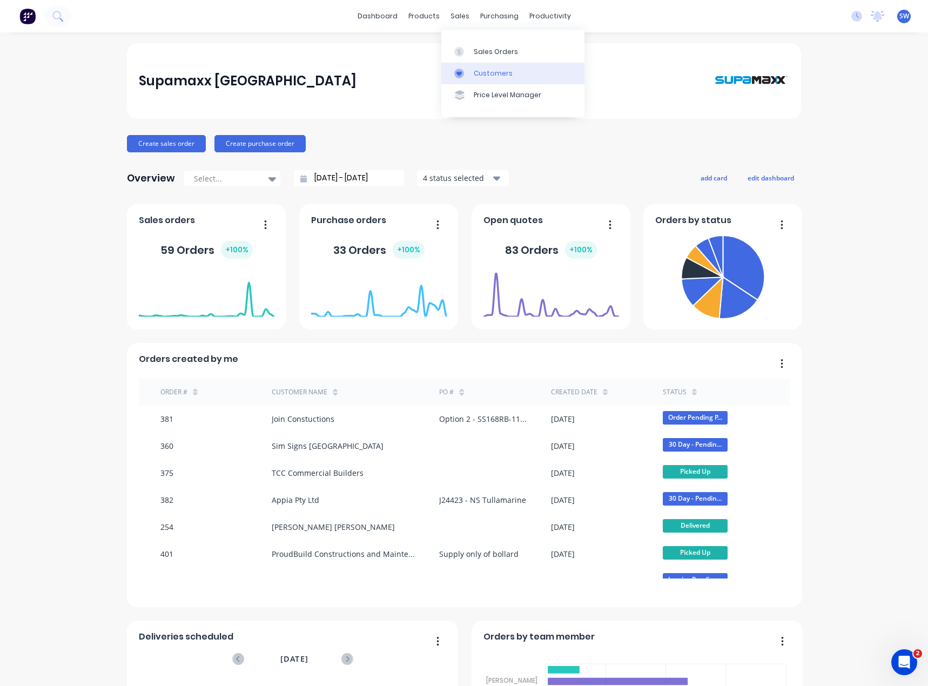
click at [481, 76] on div "Customers" at bounding box center [493, 74] width 39 height 10
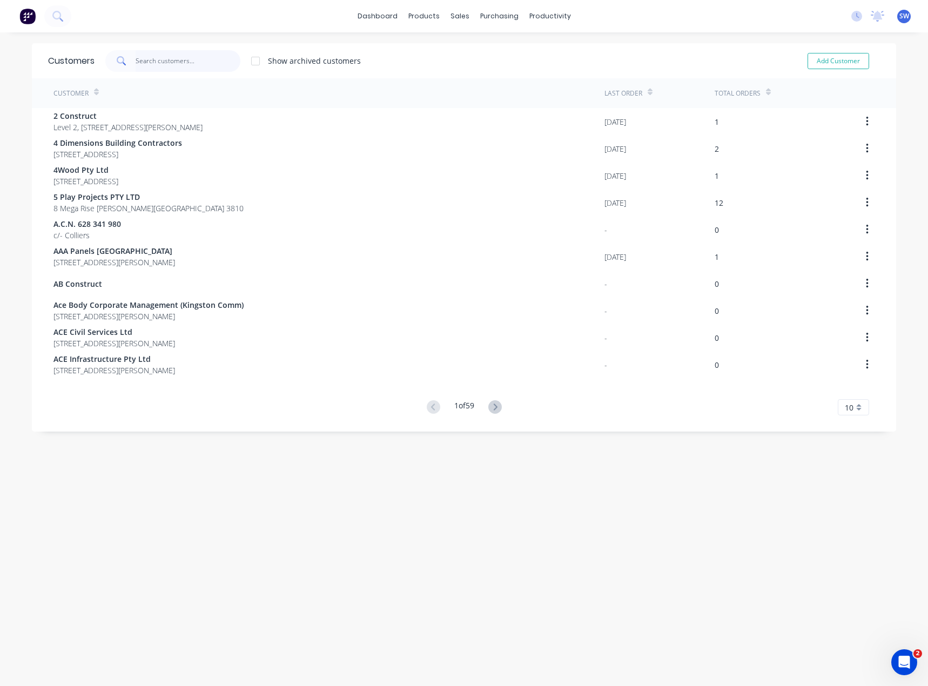
click at [181, 64] on input "text" at bounding box center [188, 61] width 105 height 22
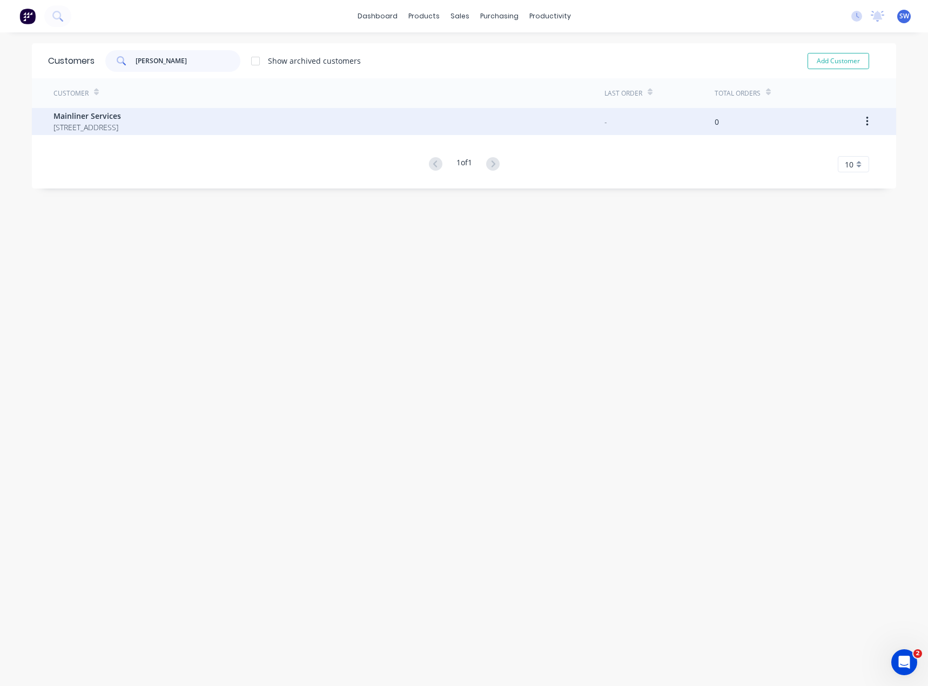
type input "[PERSON_NAME]"
click at [65, 121] on span "Mainliner Services" at bounding box center [86, 115] width 67 height 11
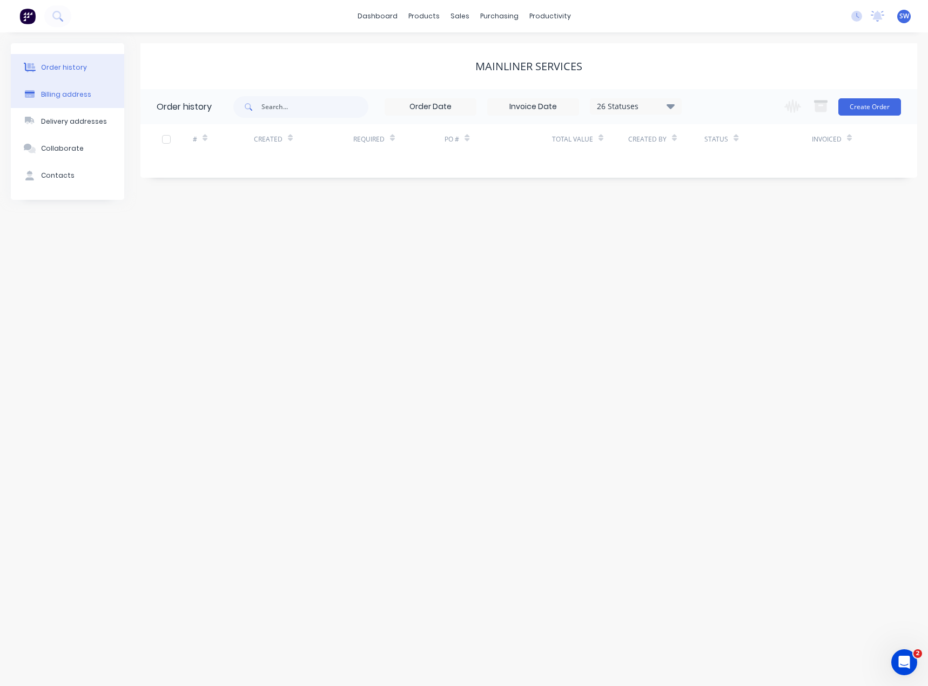
click at [68, 97] on div "Billing address" at bounding box center [66, 95] width 50 height 10
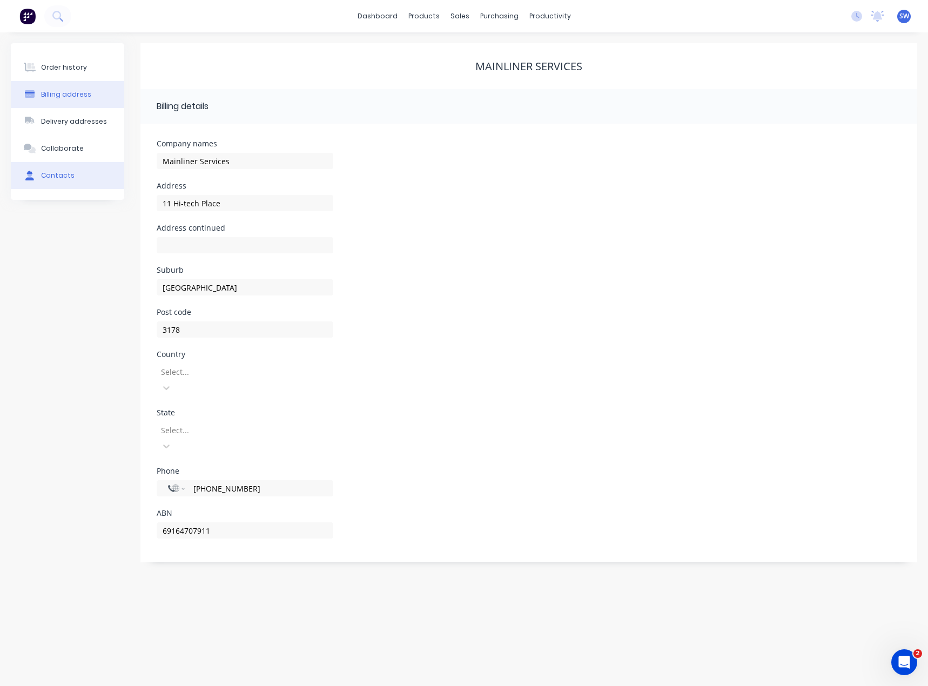
click at [52, 177] on div "Contacts" at bounding box center [57, 176] width 33 height 10
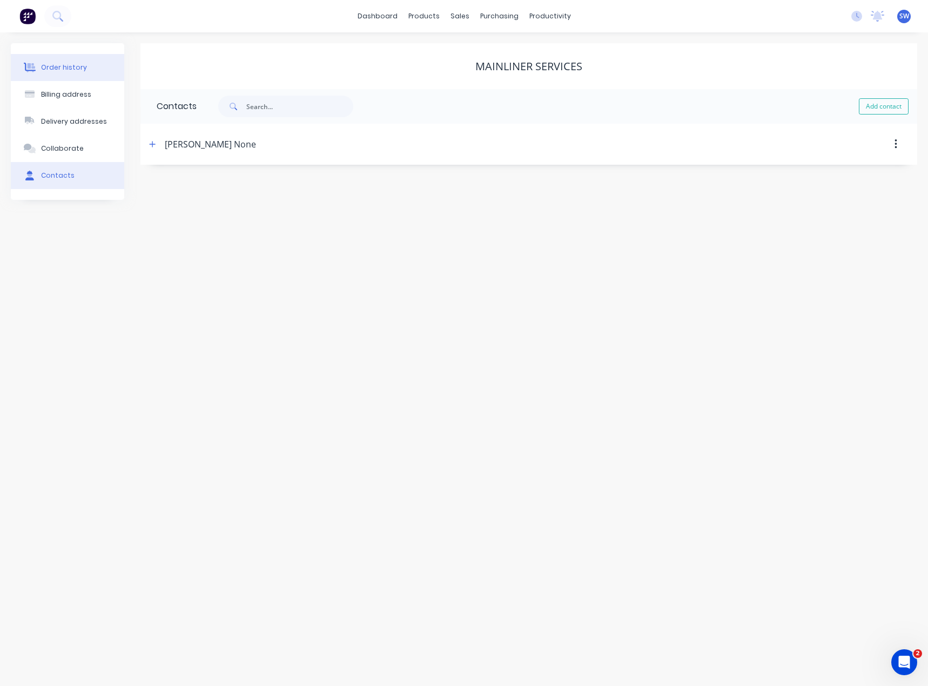
click at [53, 62] on button "Order history" at bounding box center [67, 67] width 113 height 27
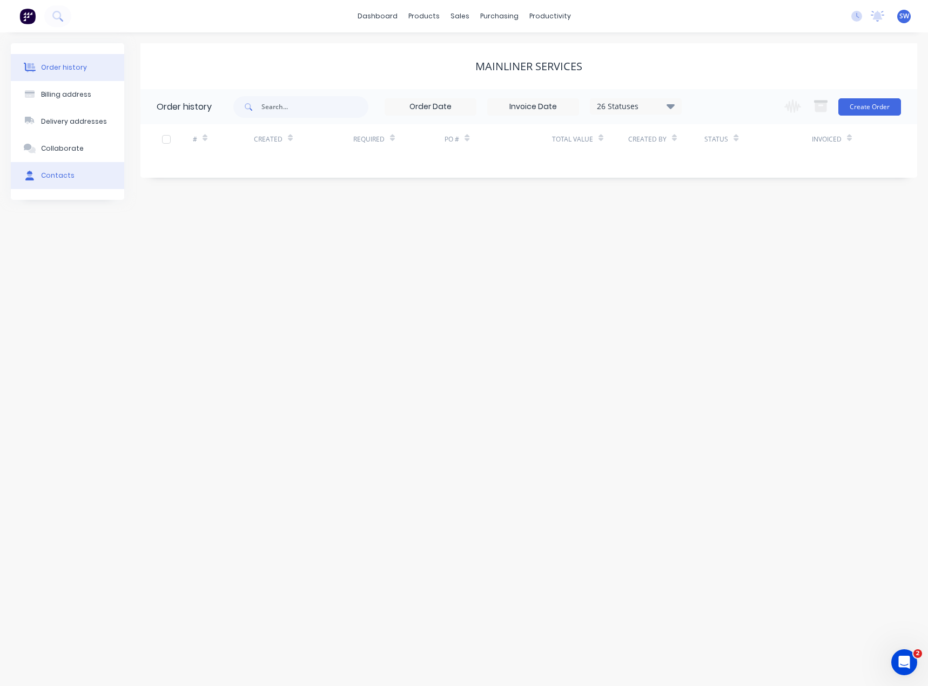
click at [60, 175] on div "Contacts" at bounding box center [57, 176] width 33 height 10
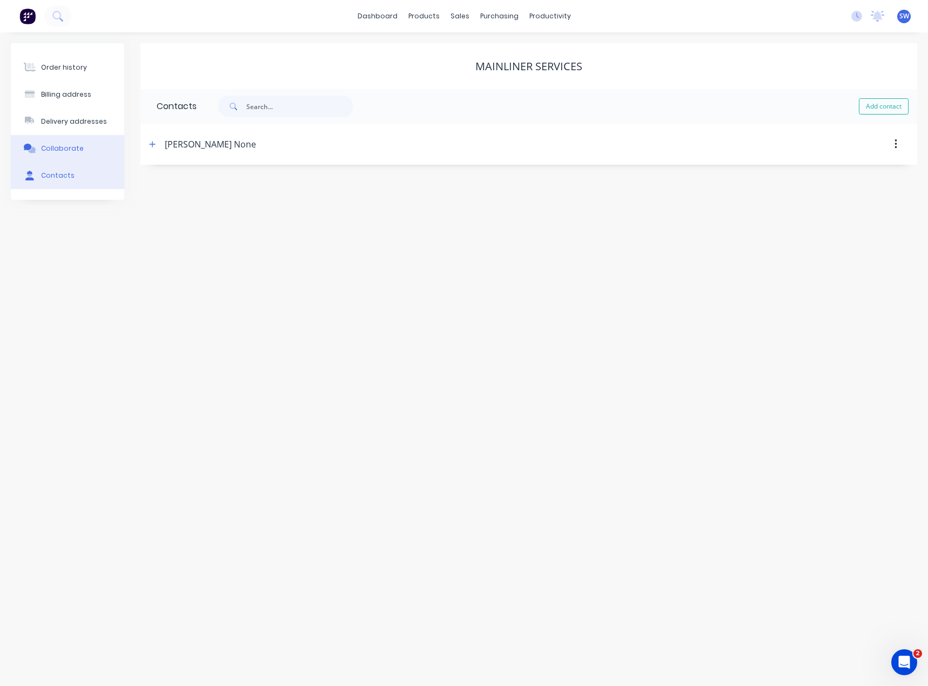
click at [70, 153] on button "Collaborate" at bounding box center [67, 148] width 113 height 27
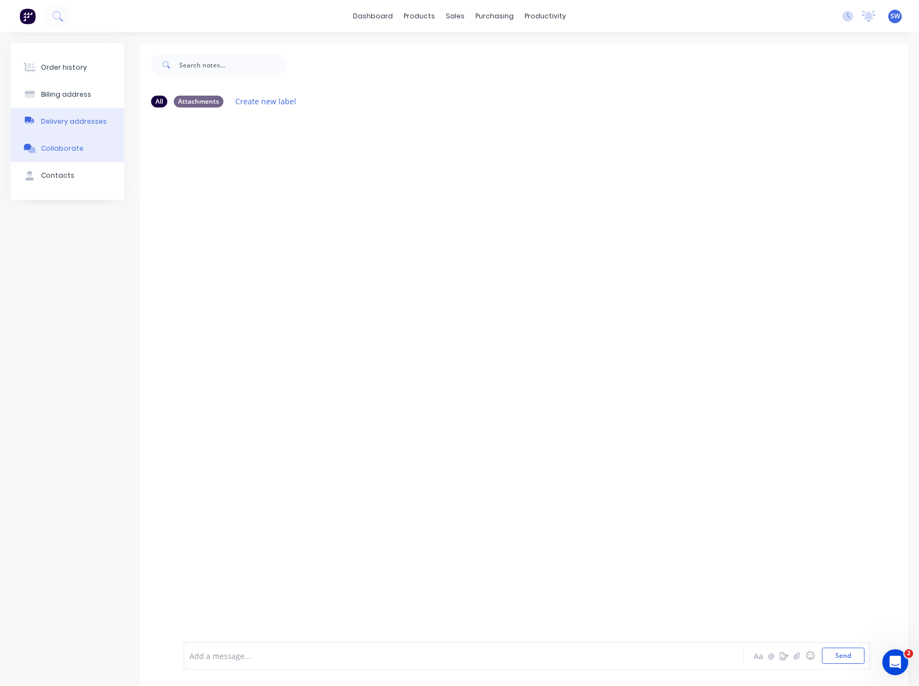
click at [66, 125] on div "Delivery addresses" at bounding box center [74, 122] width 66 height 10
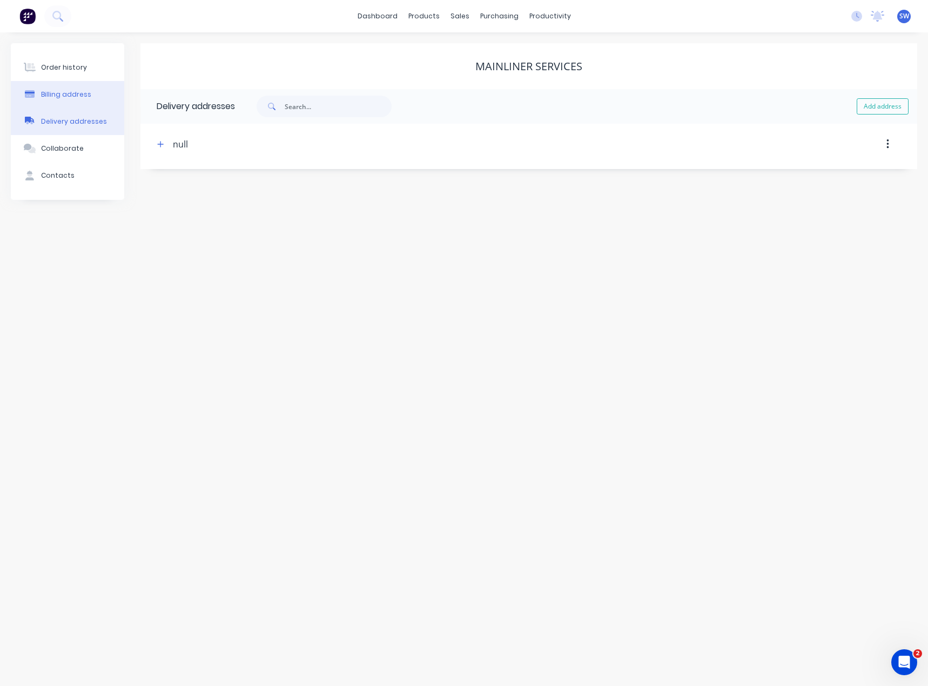
click at [63, 87] on button "Billing address" at bounding box center [67, 94] width 113 height 27
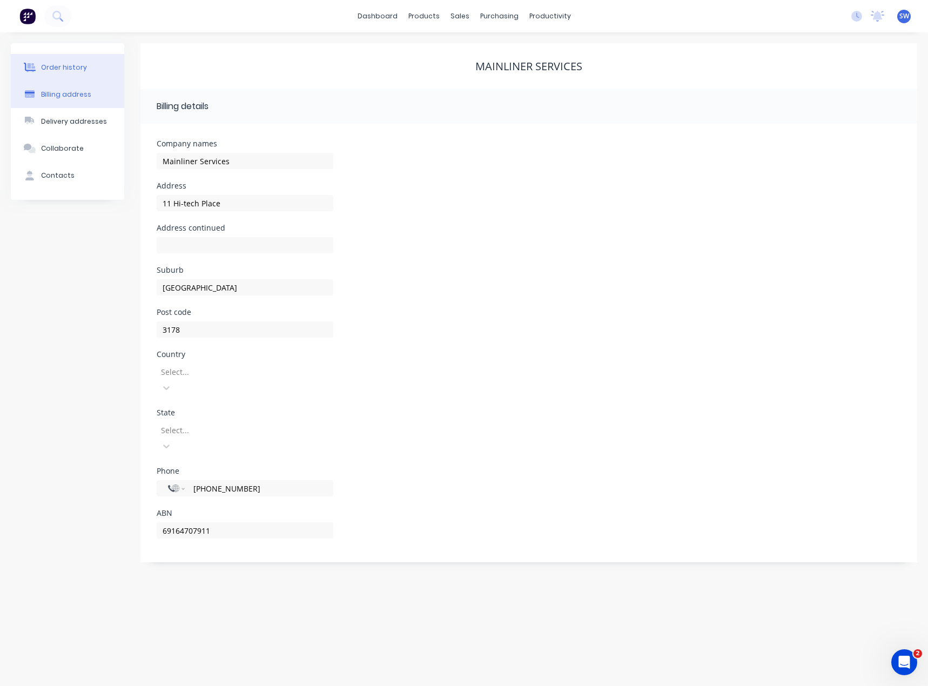
click at [68, 66] on div "Order history" at bounding box center [64, 68] width 46 height 10
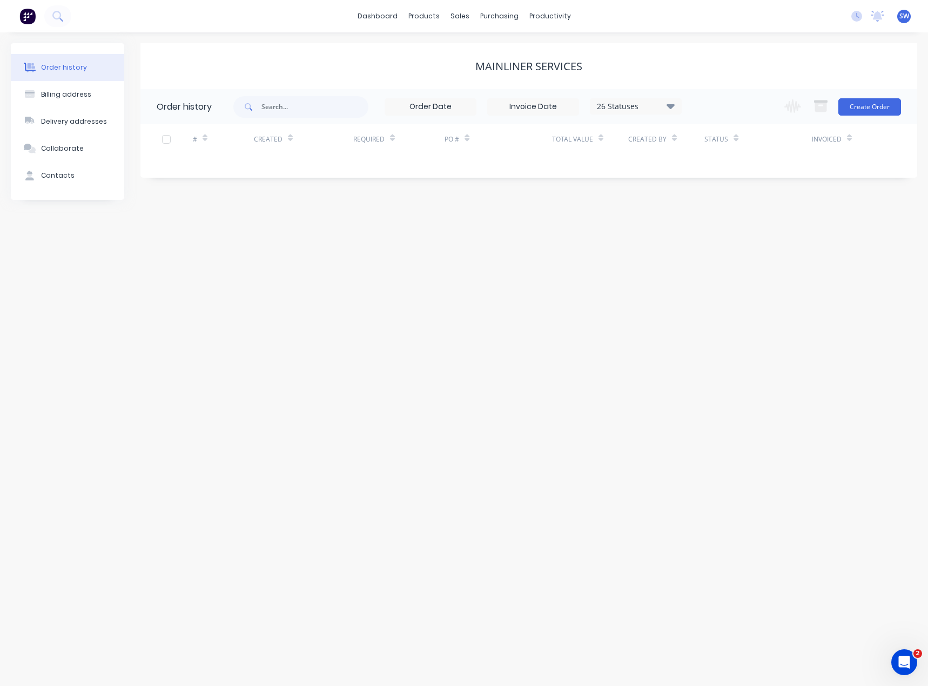
click at [630, 103] on div "26 Statuses" at bounding box center [635, 106] width 91 height 12
click at [651, 103] on div "26 Statuses" at bounding box center [635, 106] width 91 height 12
click at [808, 255] on div "Order history Billing address Delivery addresses Collaborate Contacts Mainliner…" at bounding box center [464, 358] width 928 height 653
click at [69, 67] on div "Order history" at bounding box center [64, 68] width 46 height 10
click at [377, 17] on link "dashboard" at bounding box center [377, 16] width 51 height 16
